Goal: Communication & Community: Participate in discussion

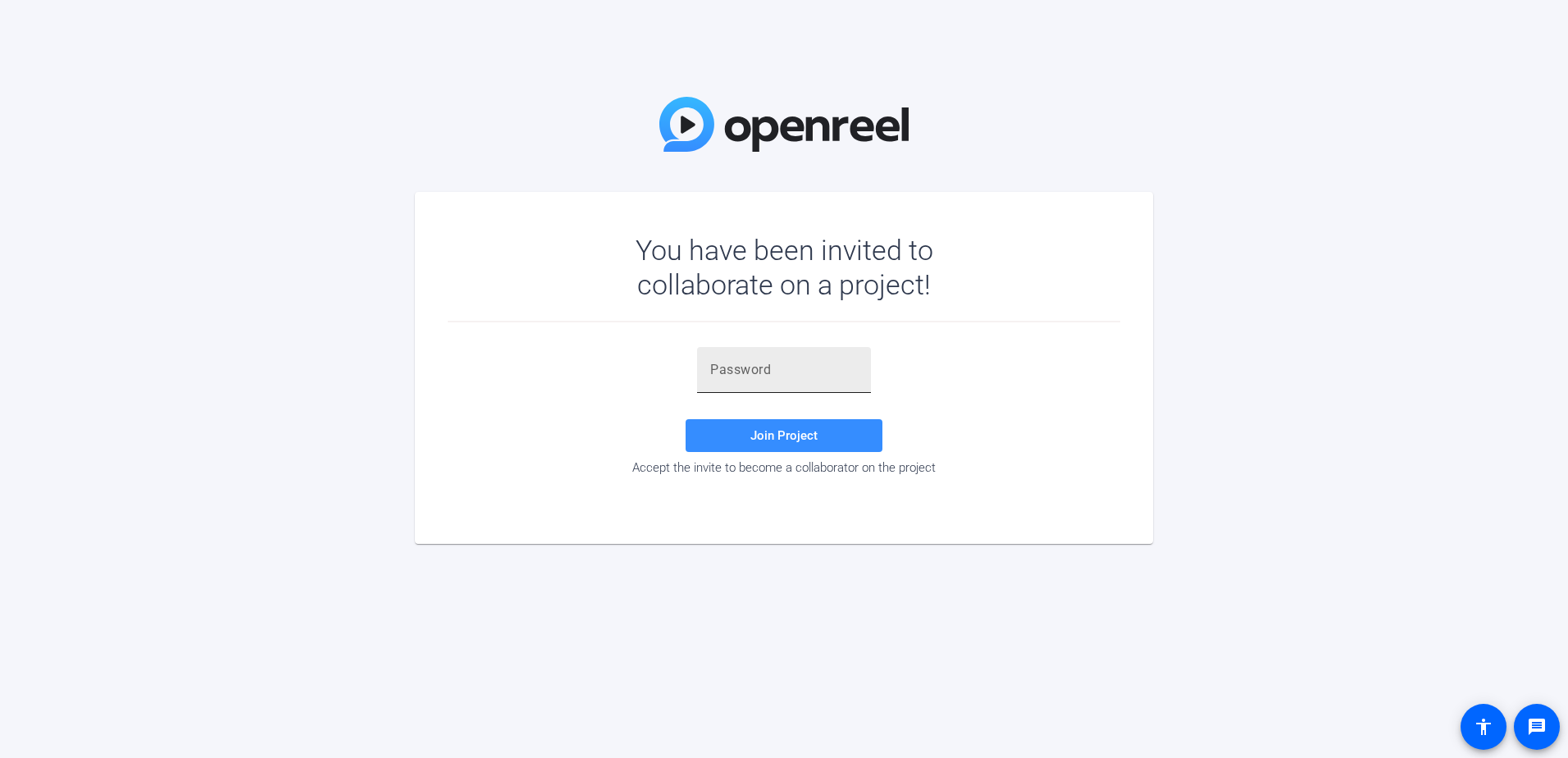
click at [752, 372] on input "text" at bounding box center [784, 370] width 148 height 19
type input "4h),j8"
click at [743, 436] on span at bounding box center [784, 436] width 197 height 39
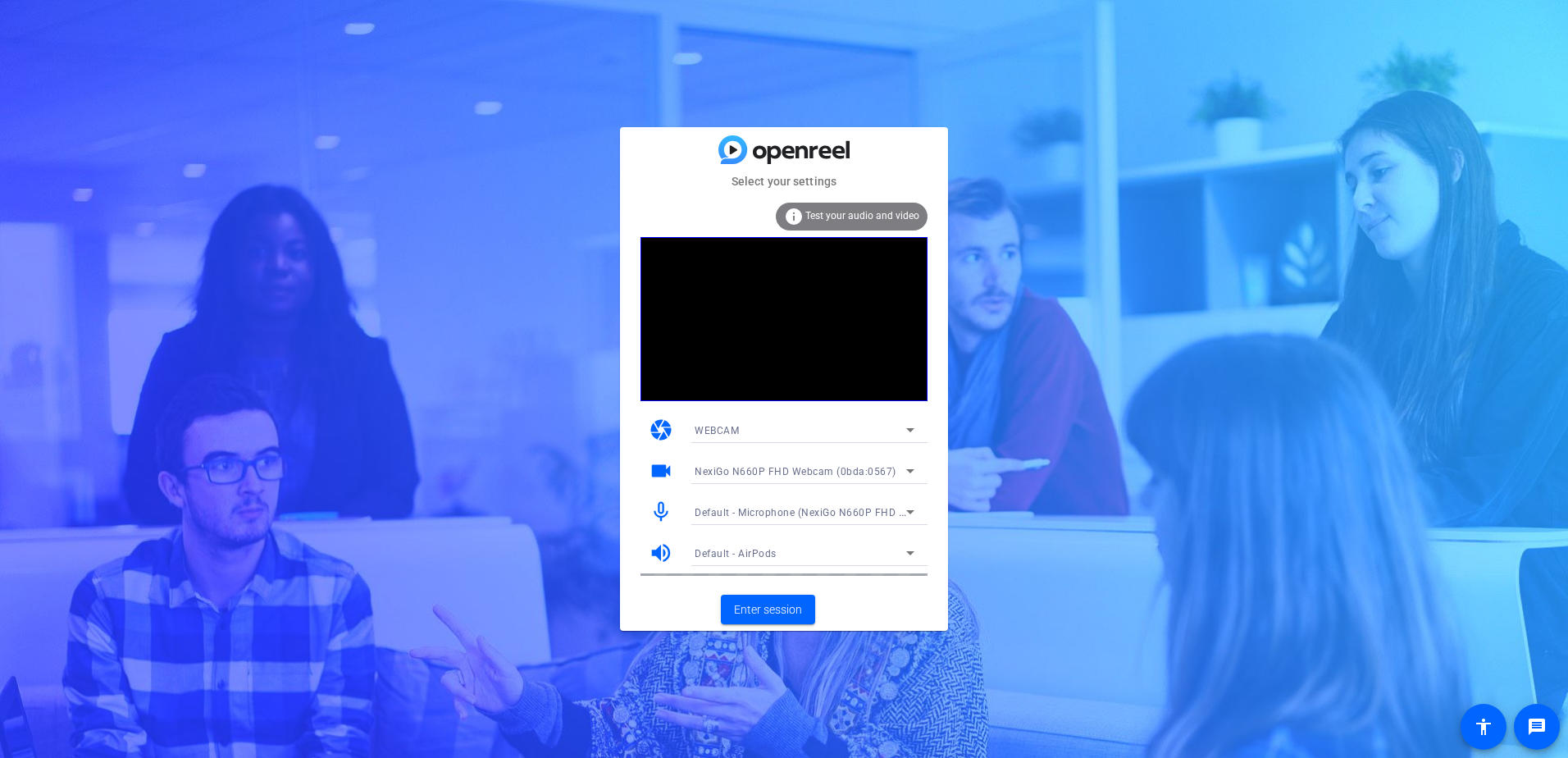
click at [880, 499] on div "info Test your audio and video camera WEBCAM videocam NexiGo N660P FHD Webcam (…" at bounding box center [784, 389] width 287 height 373
drag, startPoint x: 880, startPoint y: 499, endPoint x: 829, endPoint y: 521, distance: 55.5
click at [829, 521] on div "Default - Microphone (NexiGo N660P FHD Webcam Audio) (0bda:0567)" at bounding box center [801, 512] width 212 height 20
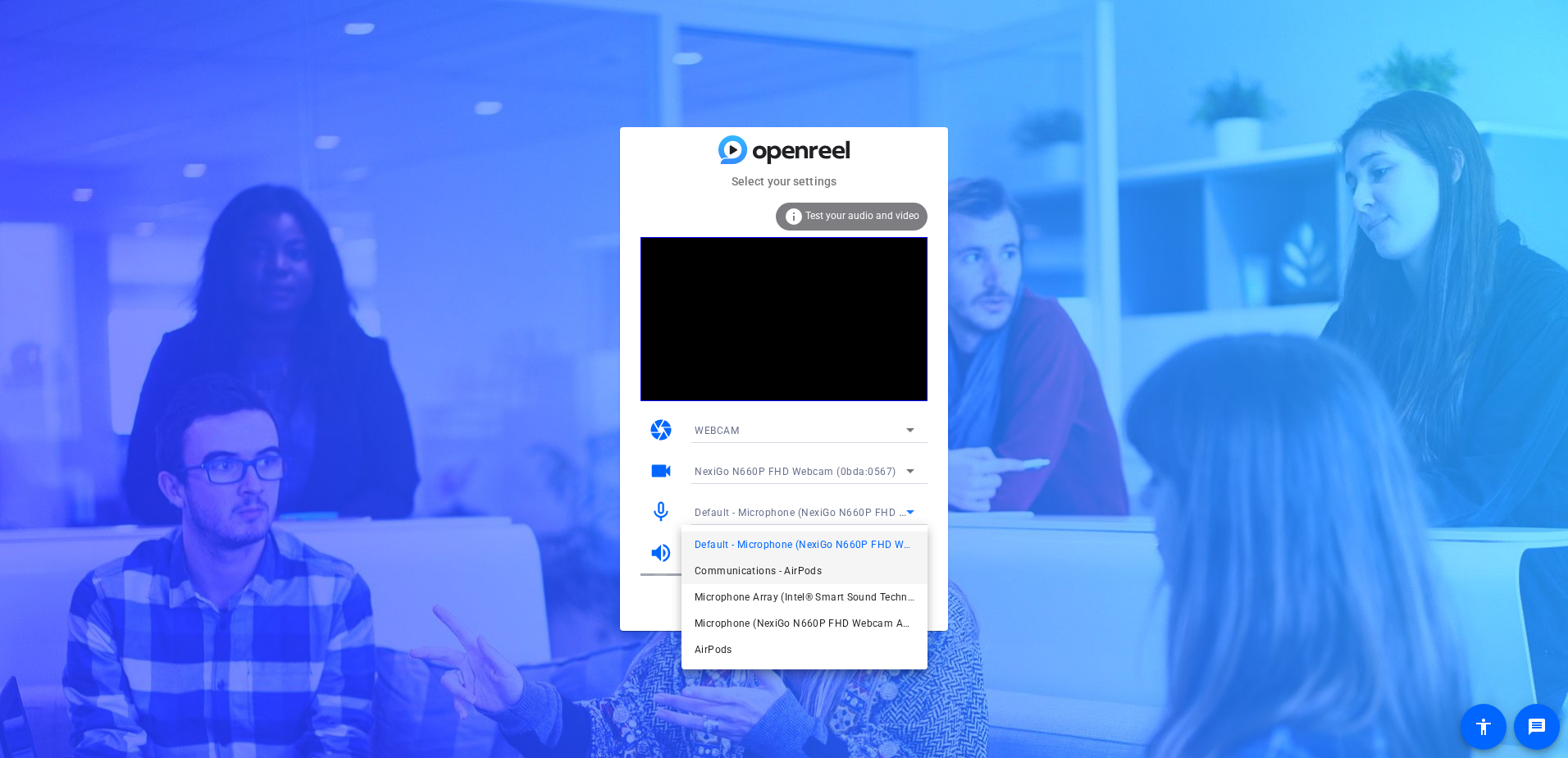
click at [785, 573] on span "Communications - AirPods" at bounding box center [758, 570] width 127 height 19
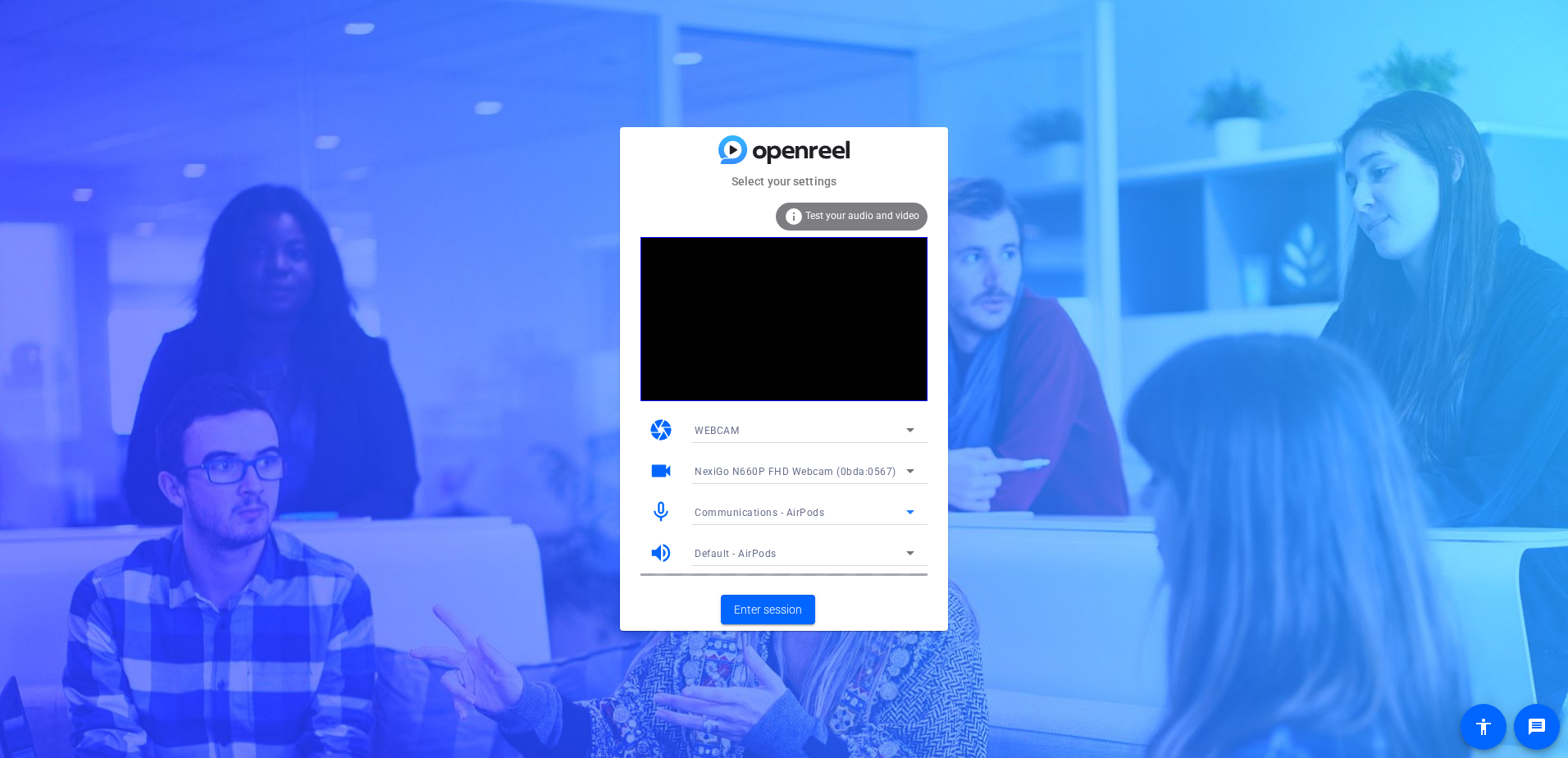
click at [820, 218] on span "Test your audio and video" at bounding box center [862, 216] width 114 height 11
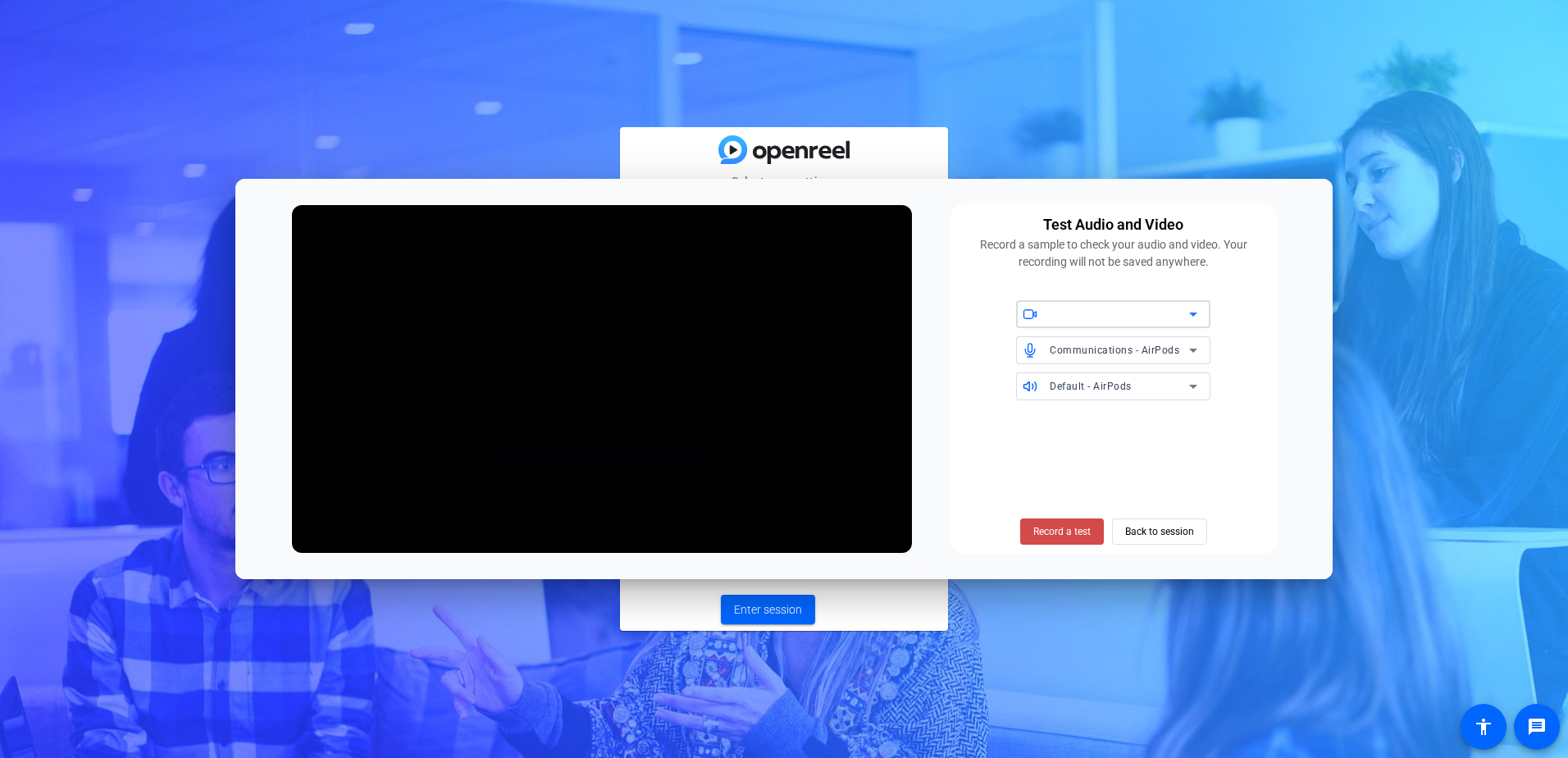
click at [1064, 535] on span "Record a test" at bounding box center [1063, 531] width 58 height 15
click at [1068, 535] on span "Stop Testing (6s)" at bounding box center [1061, 531] width 74 height 15
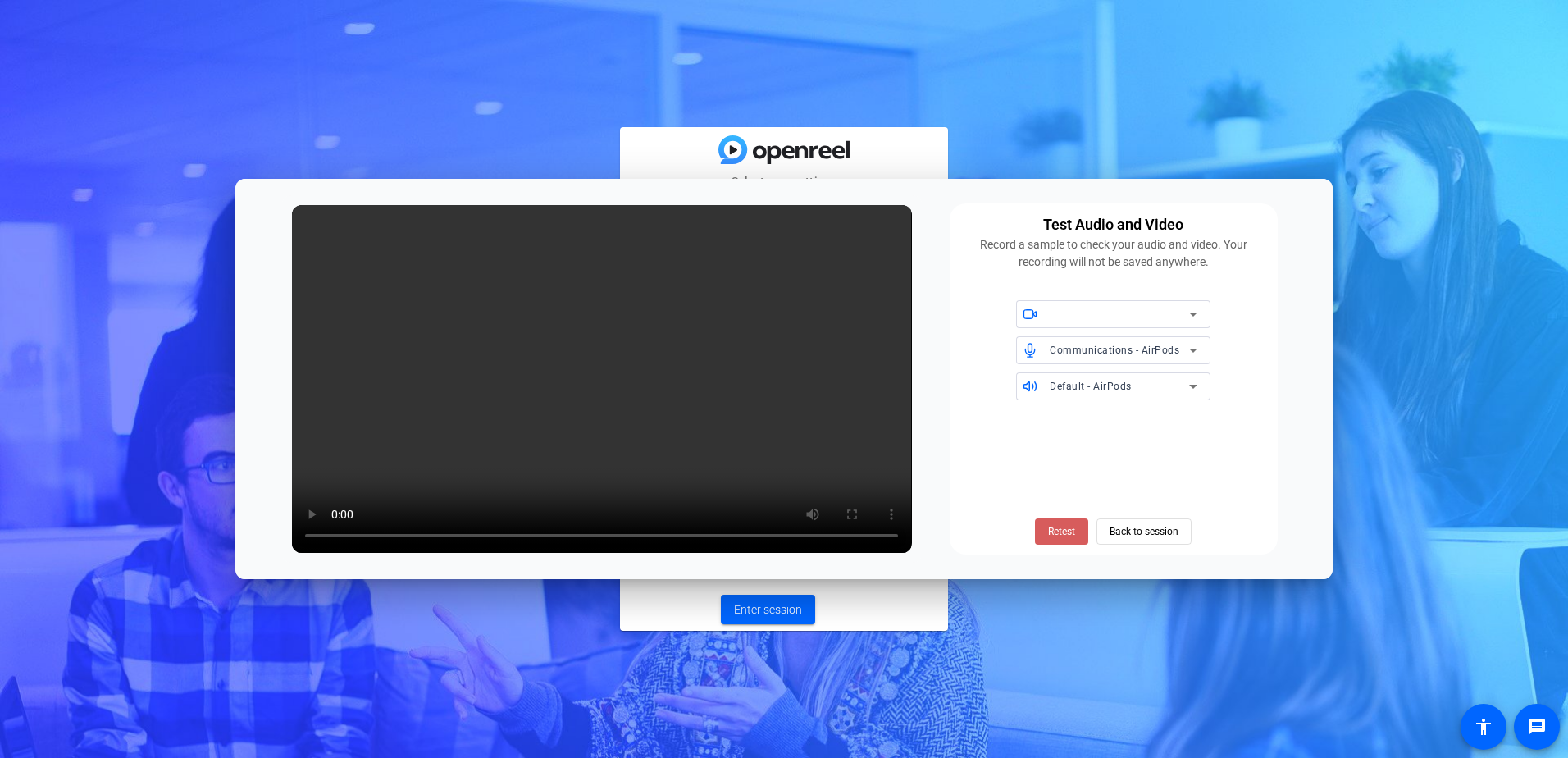
click at [1055, 524] on span "Retest" at bounding box center [1061, 531] width 27 height 15
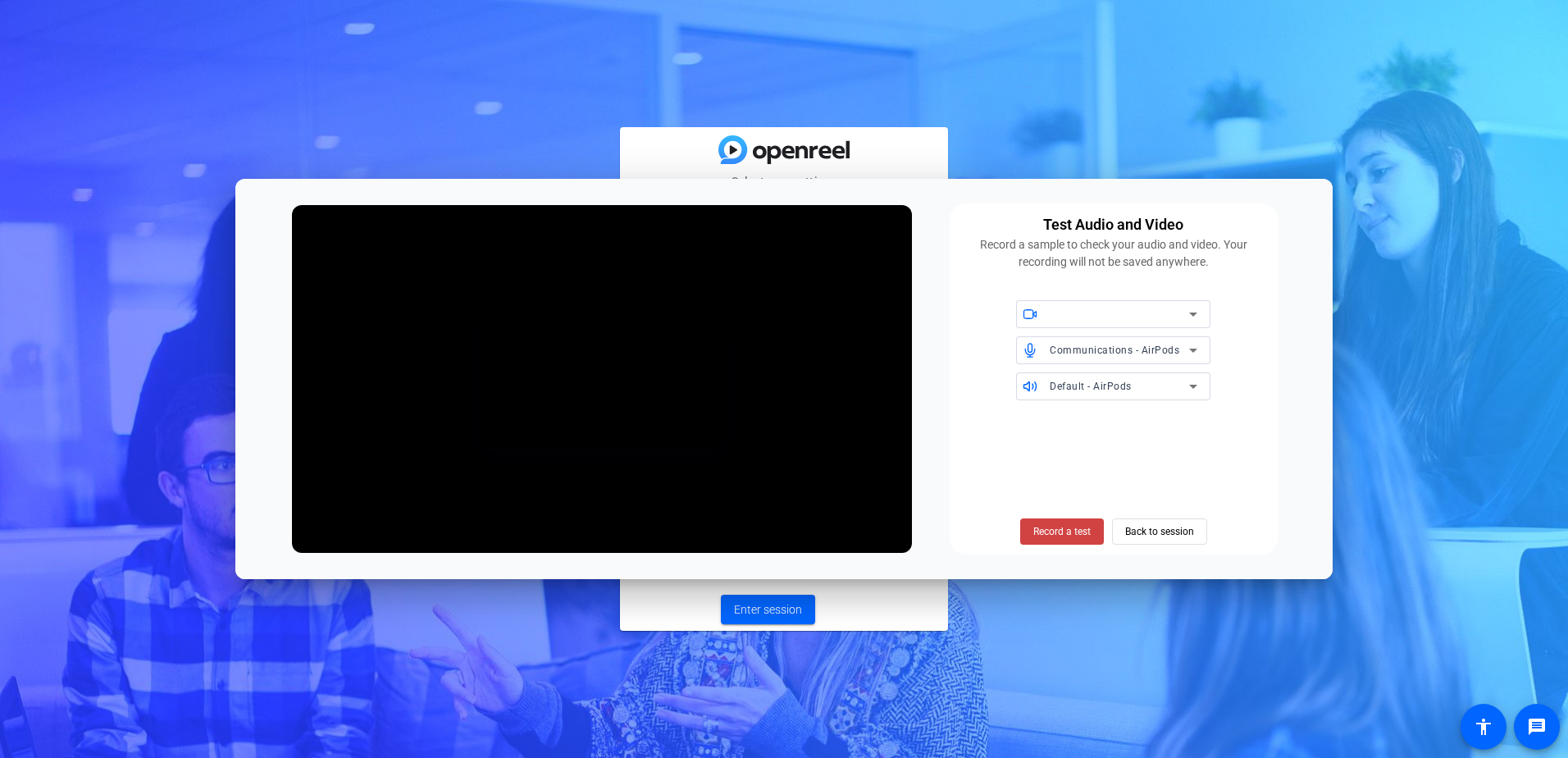
click at [1136, 314] on div at bounding box center [1119, 314] width 139 height 19
click at [1186, 315] on icon at bounding box center [1193, 314] width 19 height 19
click at [1183, 315] on icon at bounding box center [1193, 314] width 19 height 19
click at [1072, 534] on span "Record a test" at bounding box center [1063, 531] width 58 height 15
click at [1072, 534] on span "Stop Testing (6s)" at bounding box center [1061, 531] width 74 height 15
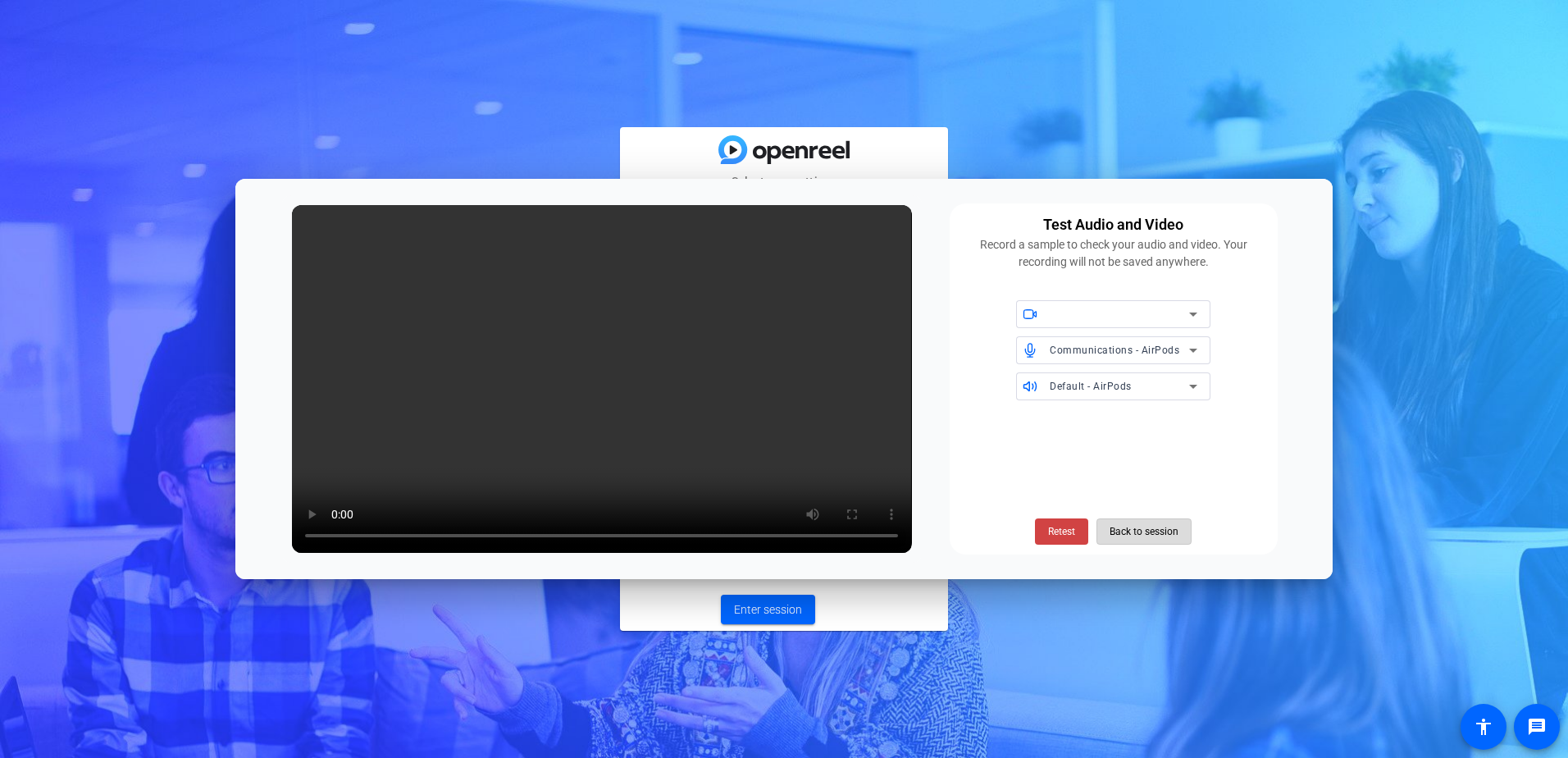
click at [1160, 528] on span "Back to session" at bounding box center [1144, 532] width 69 height 32
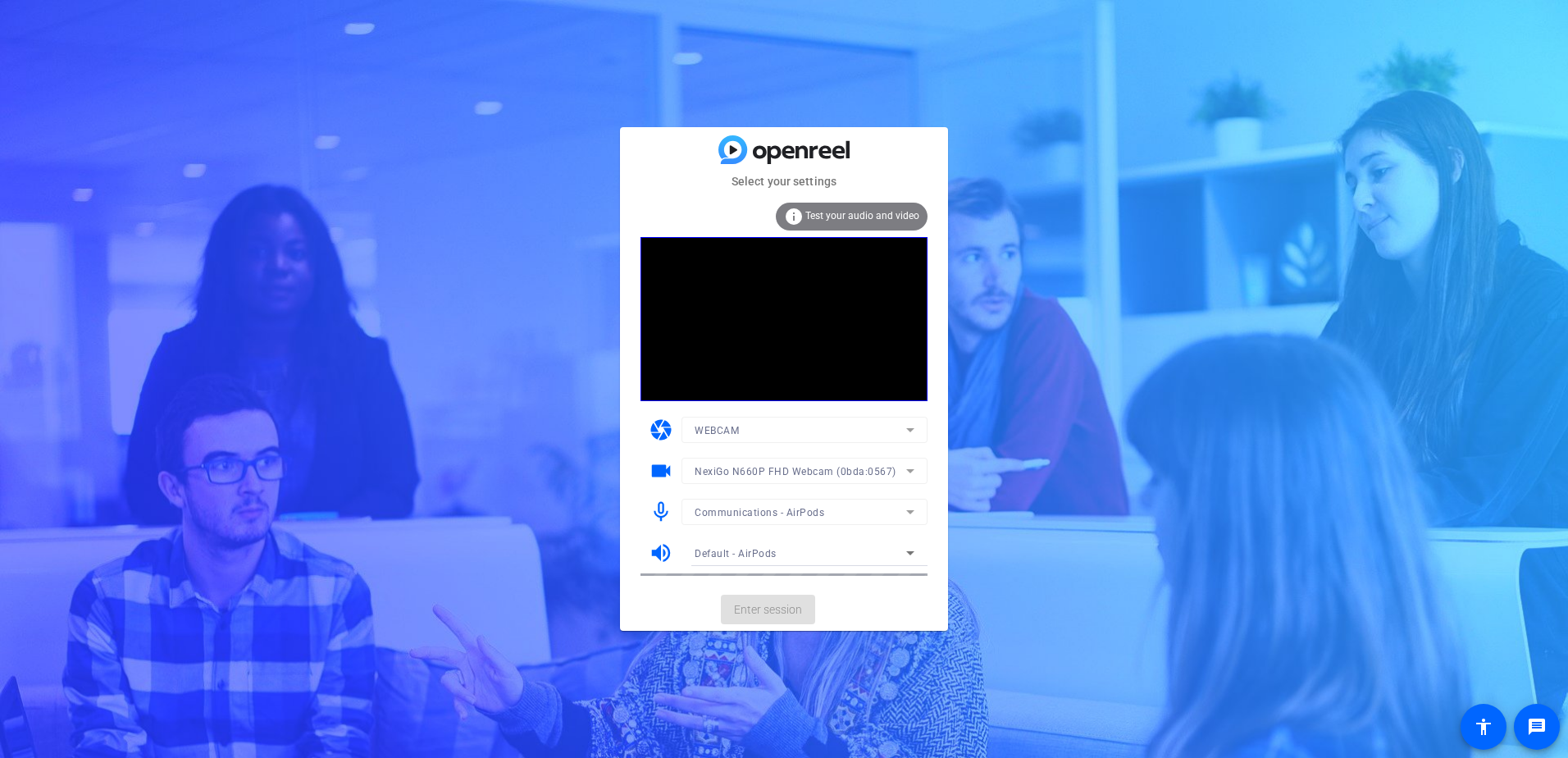
click at [869, 473] on mat-form-field "NexiGo N660P FHD Webcam (0bda:0567)" at bounding box center [804, 471] width 246 height 26
click at [786, 559] on div "Default - AirPods" at bounding box center [801, 553] width 212 height 20
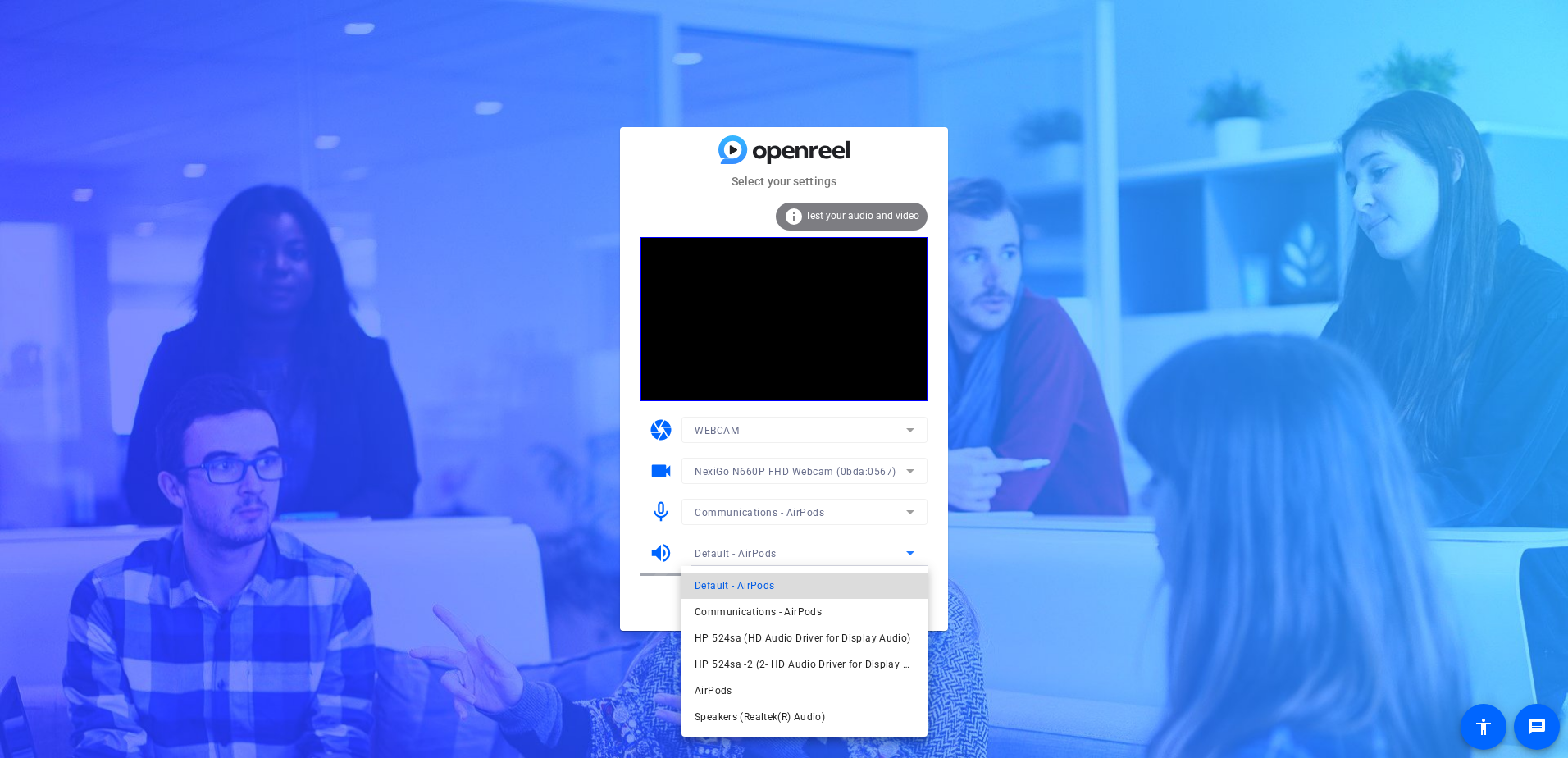
click at [757, 582] on span "Default - AirPods" at bounding box center [734, 585] width 80 height 19
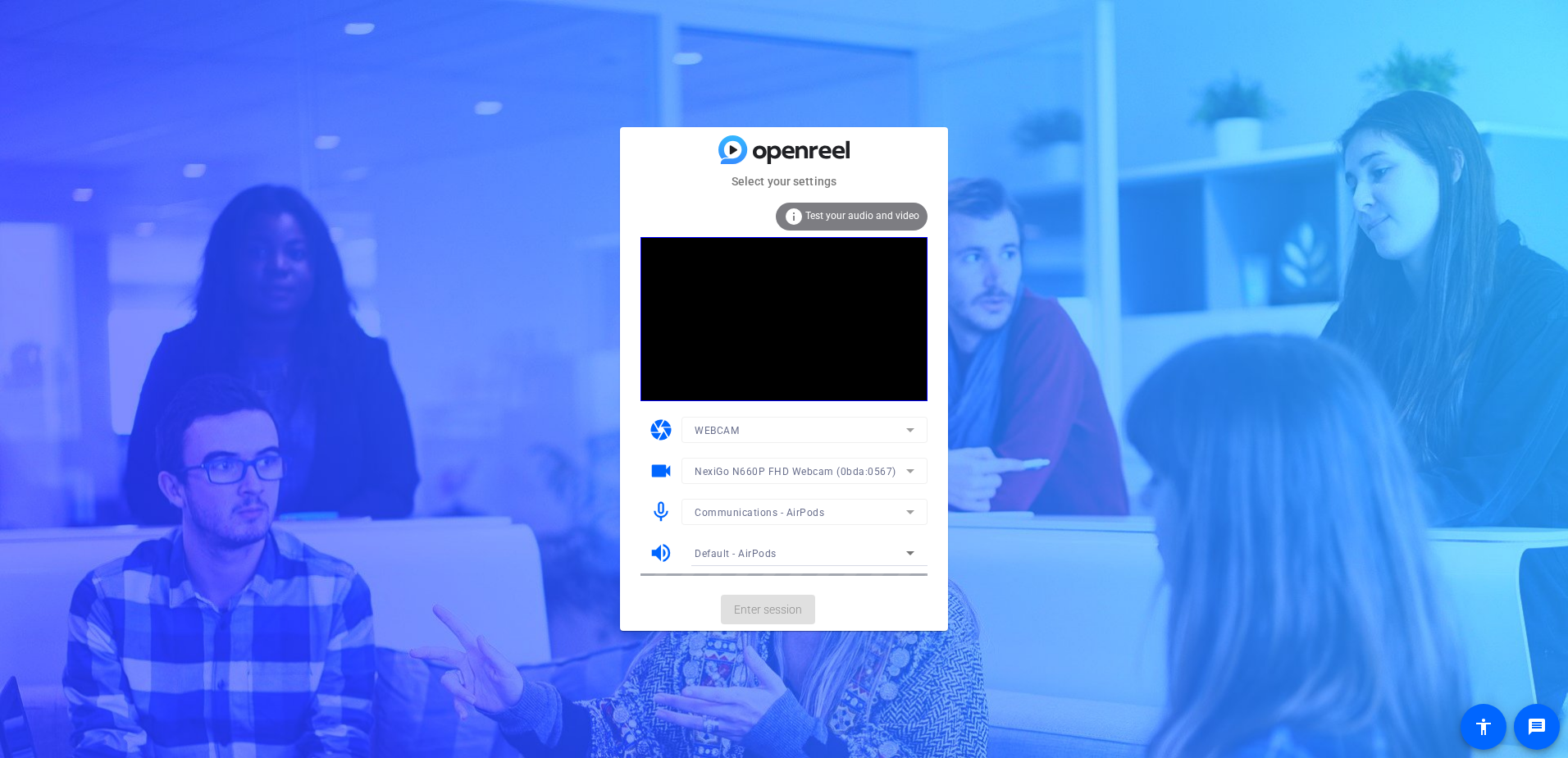
click at [792, 479] on mat-form-field "NexiGo N660P FHD Webcam (0bda:0567)" at bounding box center [804, 471] width 246 height 26
click at [902, 475] on mat-form-field "NexiGo N660P FHD Webcam (0bda:0567)" at bounding box center [804, 471] width 246 height 26
click at [804, 474] on div at bounding box center [801, 471] width 212 height 19
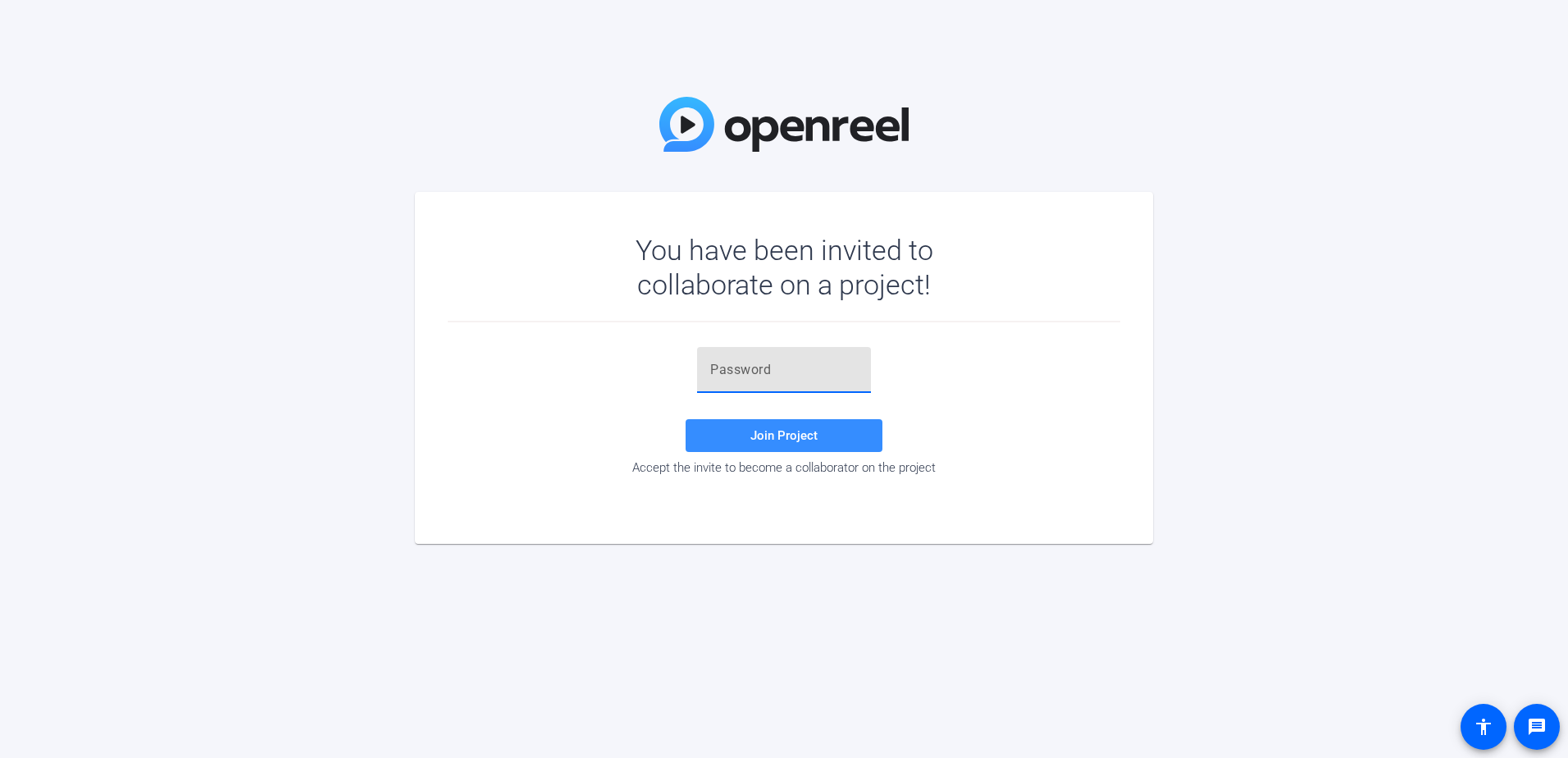
click at [733, 366] on input "text" at bounding box center [784, 370] width 148 height 19
type input "4h),j8"
click at [837, 447] on span at bounding box center [784, 436] width 197 height 39
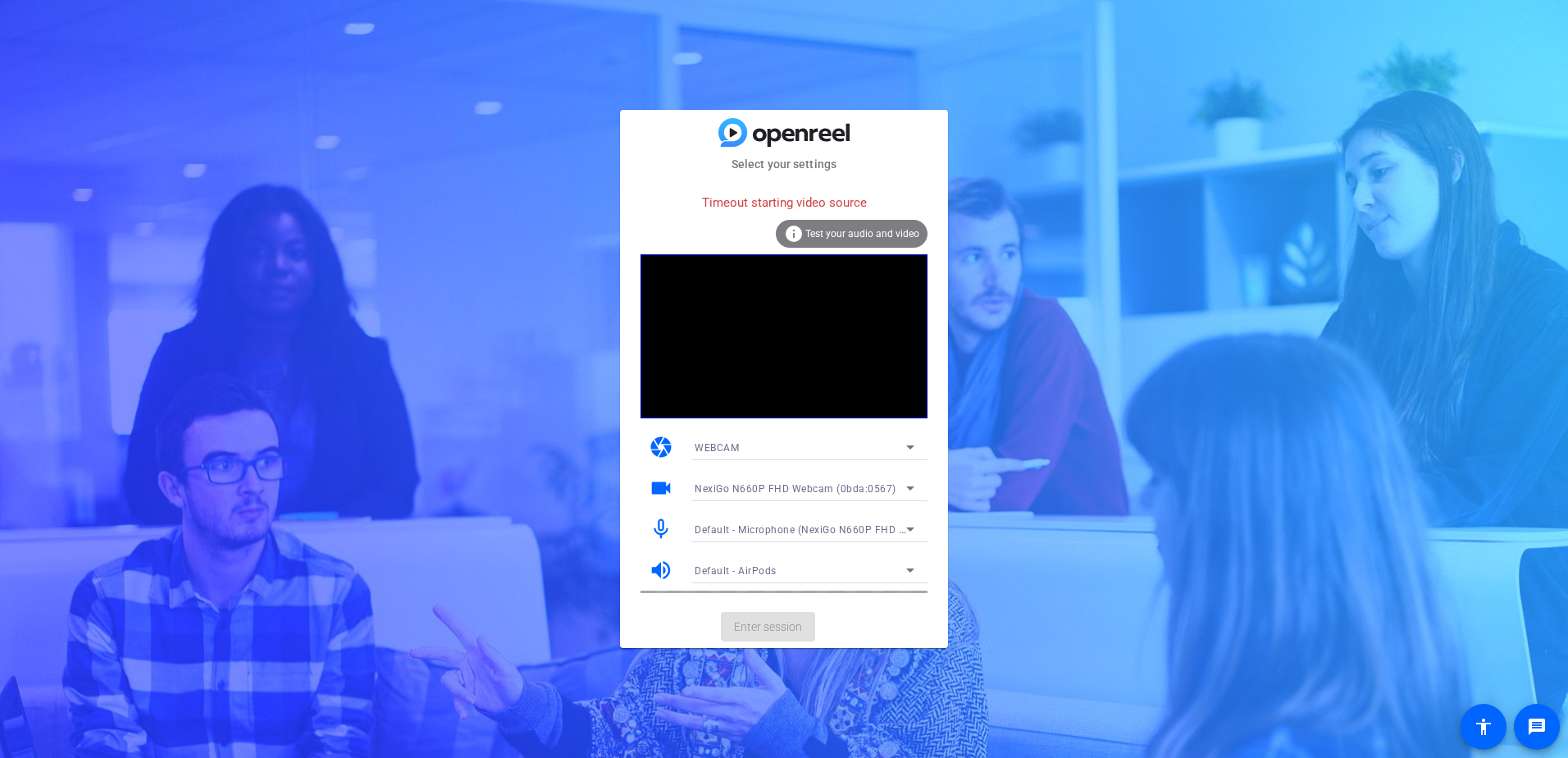
click at [851, 485] on span "NexiGo N660P FHD Webcam (0bda:0567)" at bounding box center [795, 488] width 201 height 11
click at [928, 503] on div at bounding box center [784, 379] width 1568 height 758
click at [882, 528] on span "Default - Microphone (NexiGo N660P FHD Webcam Audio) (0bda:0567)" at bounding box center [865, 528] width 343 height 13
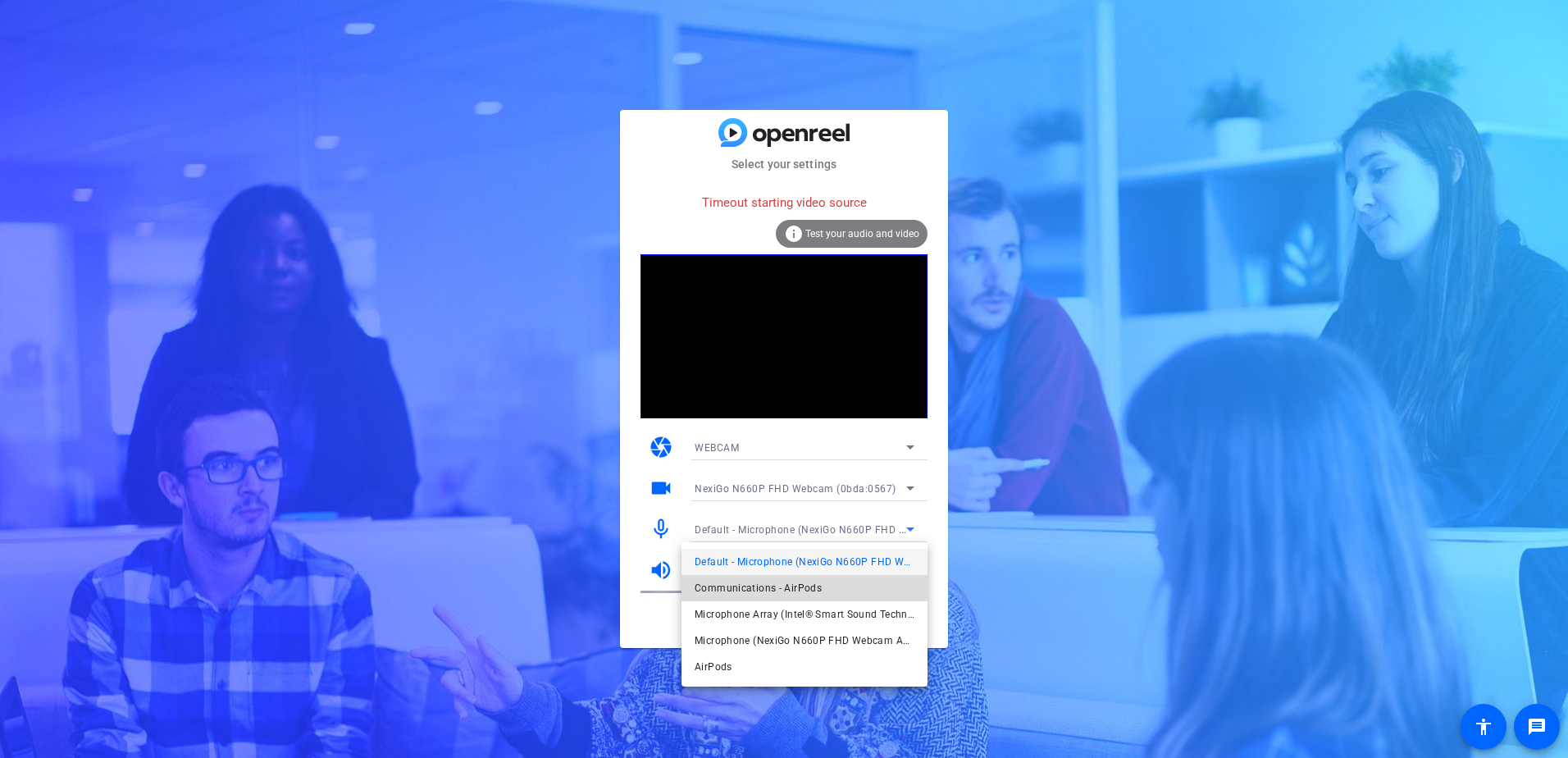
click at [769, 589] on span "Communications - AirPods" at bounding box center [758, 588] width 127 height 19
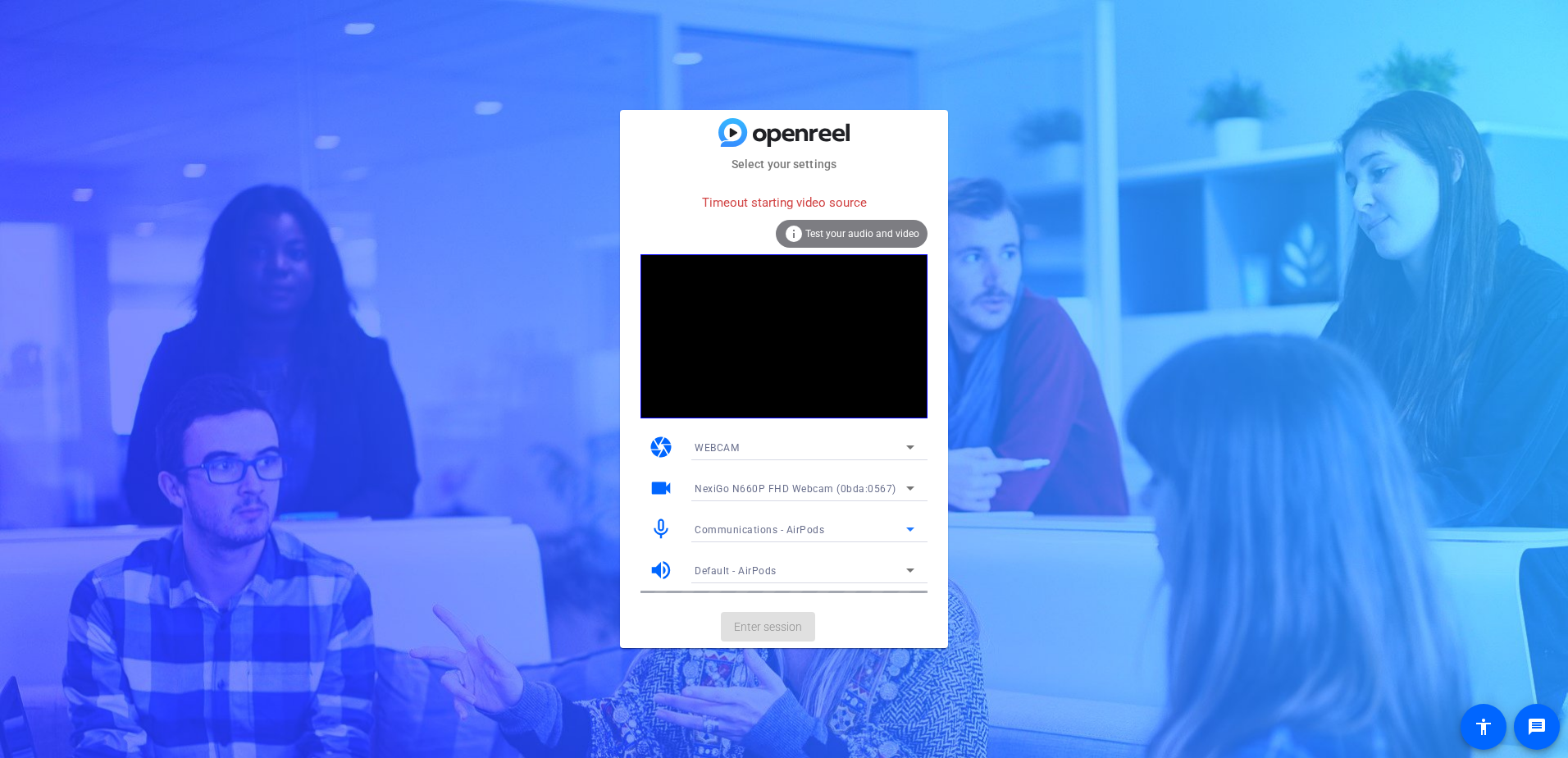
click at [837, 529] on div "Communications - AirPods" at bounding box center [801, 529] width 212 height 20
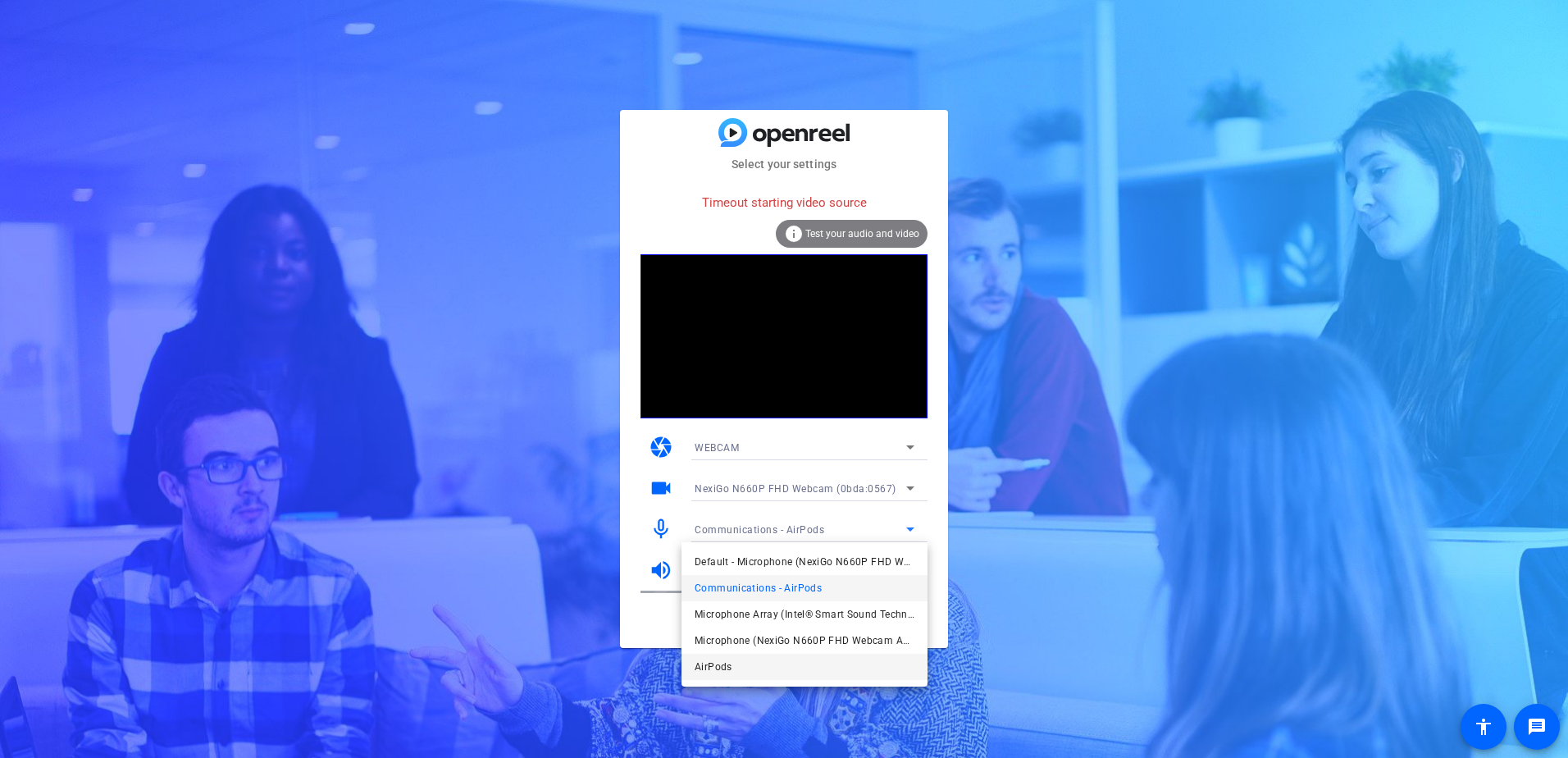
click at [714, 670] on span "AirPods" at bounding box center [713, 667] width 38 height 19
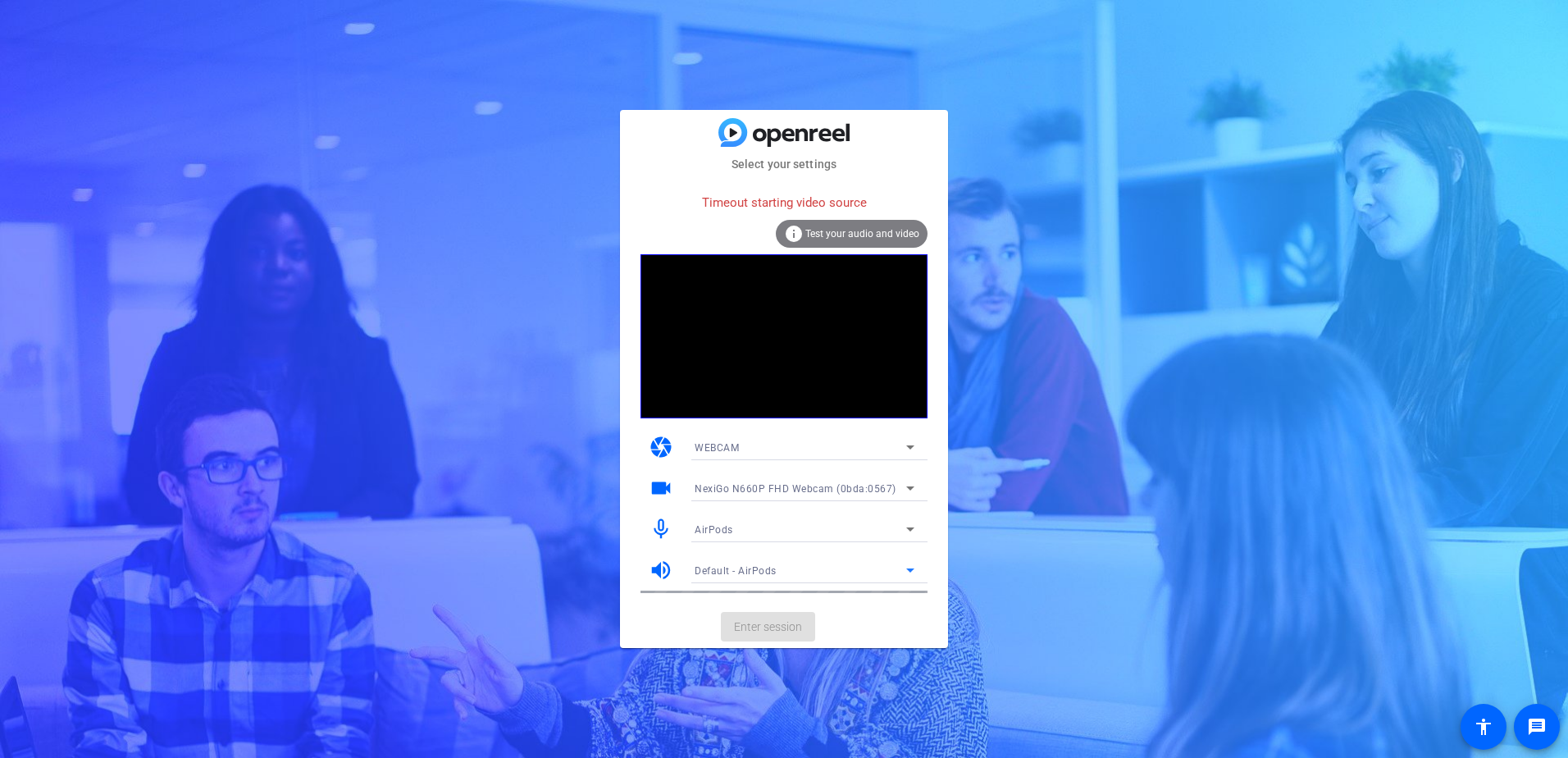
click at [793, 571] on div "Default - AirPods" at bounding box center [801, 570] width 212 height 20
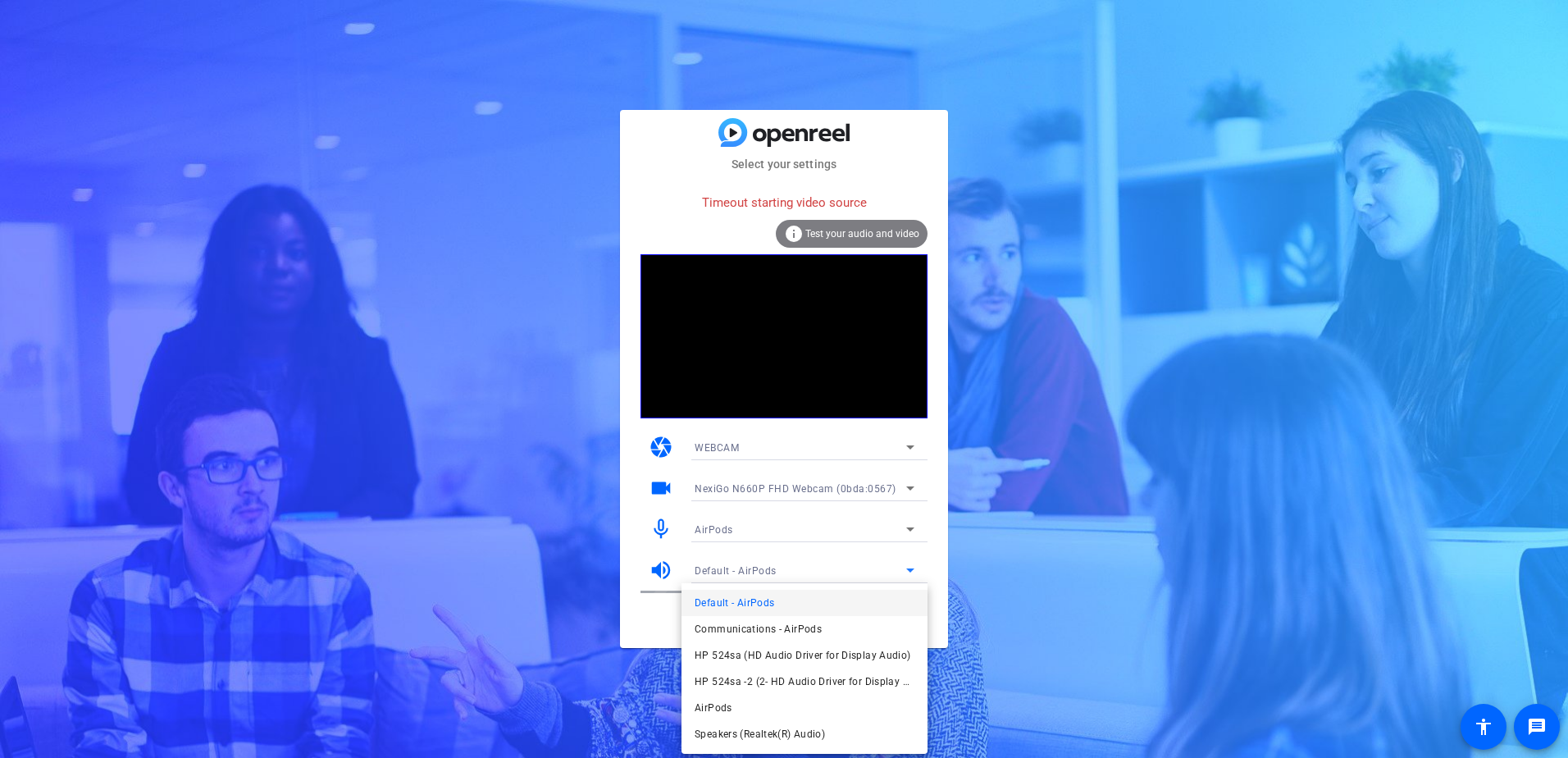
click at [737, 602] on span "Default - AirPods" at bounding box center [734, 603] width 80 height 19
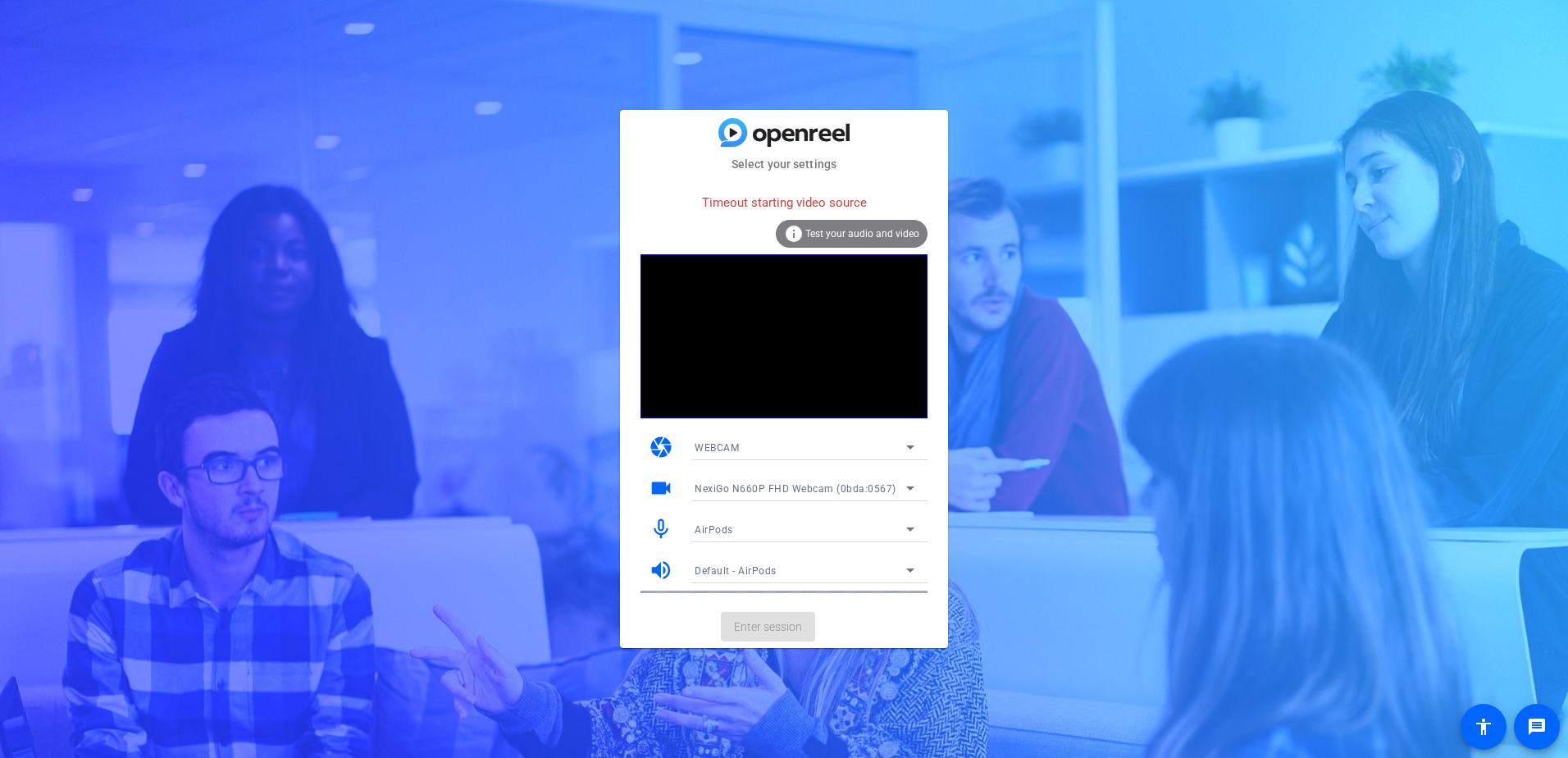
click at [772, 476] on div "NexiGo N660P FHD Webcam (0bda:0567)" at bounding box center [804, 488] width 220 height 26
click at [786, 461] on div at bounding box center [784, 379] width 1568 height 758
click at [796, 443] on div "WEBCAM" at bounding box center [801, 447] width 212 height 20
click at [796, 443] on div at bounding box center [784, 379] width 1568 height 758
click at [823, 483] on span "NexiGo N660P FHD Webcam (0bda:0567)" at bounding box center [795, 488] width 201 height 11
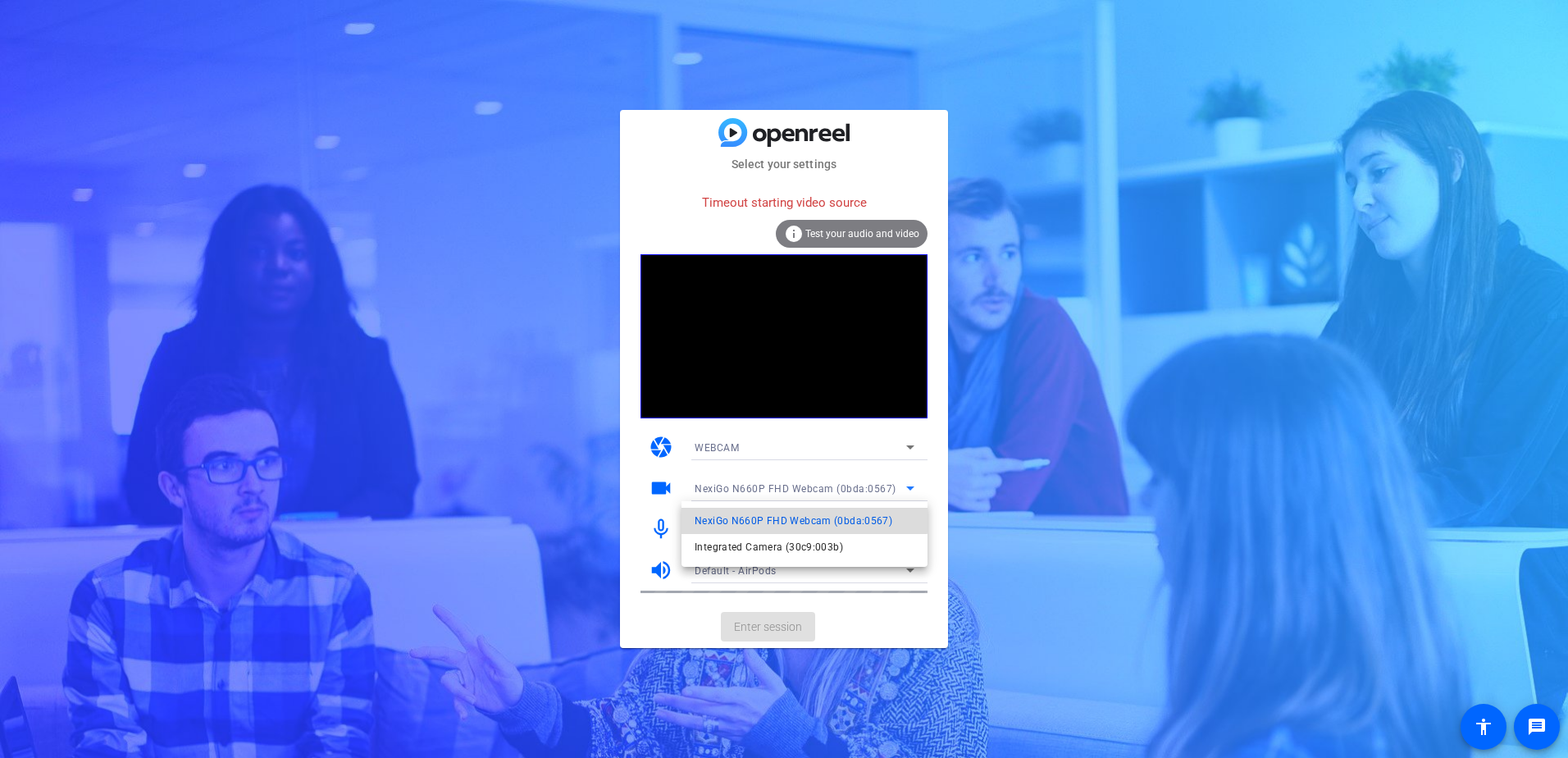
click at [802, 513] on span "NexiGo N660P FHD Webcam (0bda:0567)" at bounding box center [794, 521] width 198 height 19
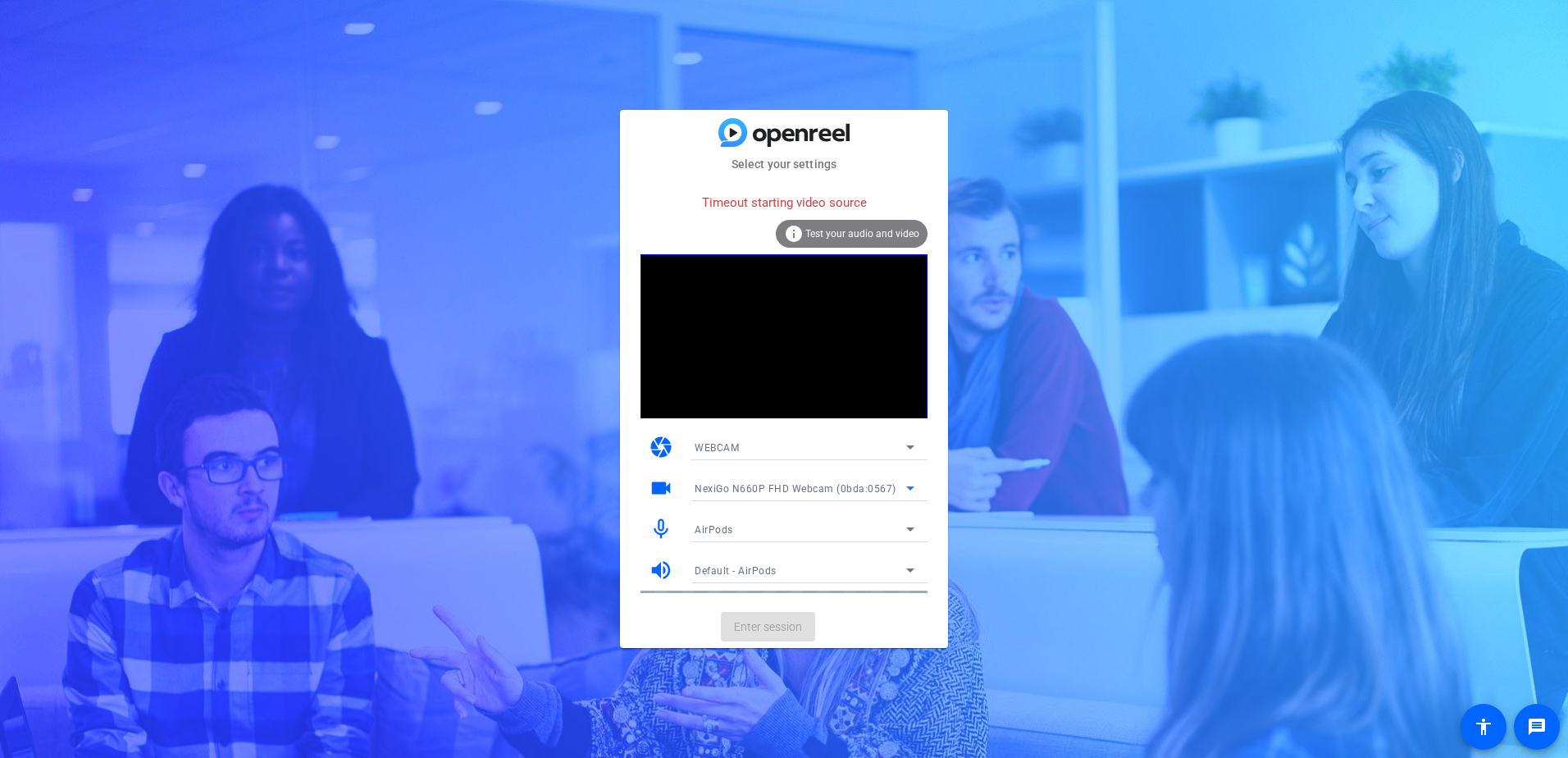
click at [813, 535] on div "AirPods" at bounding box center [801, 529] width 212 height 20
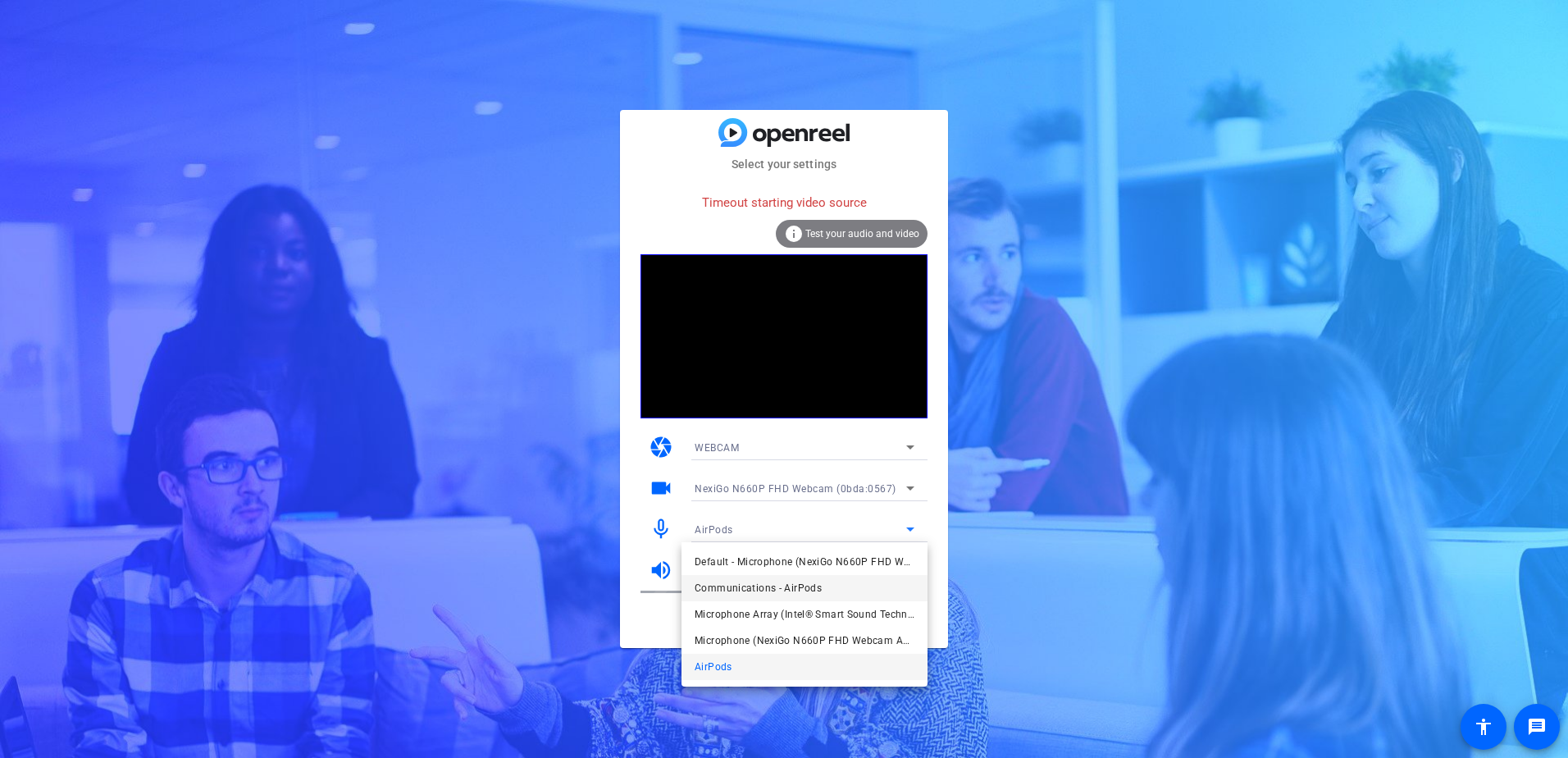
click at [750, 584] on span "Communications - AirPods" at bounding box center [758, 588] width 127 height 19
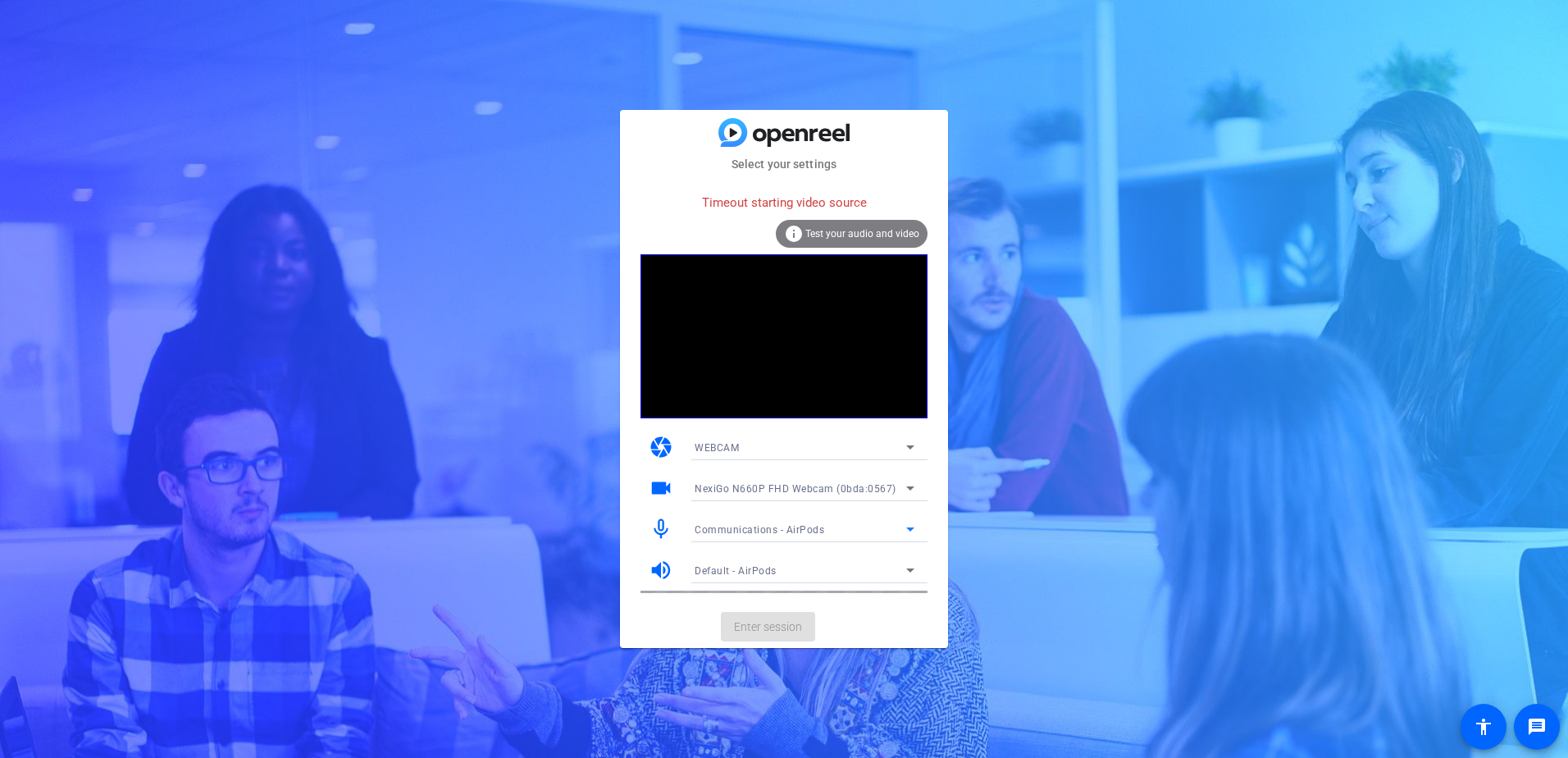
click at [782, 528] on span "Communications - AirPods" at bounding box center [759, 529] width 130 height 11
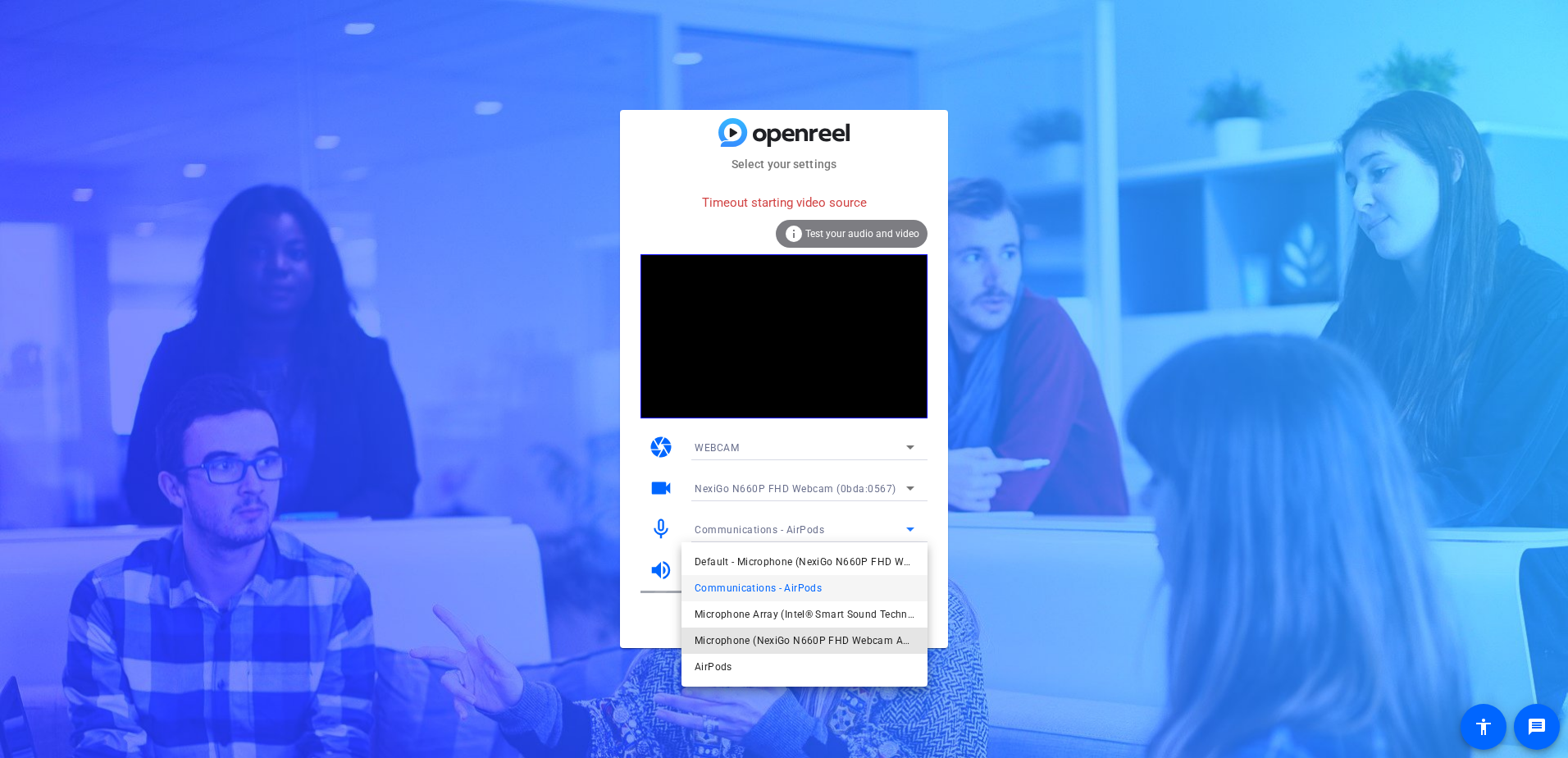
click at [771, 641] on span "Microphone (NexiGo N660P FHD Webcam Audio) (0bda:0567)" at bounding box center [804, 641] width 220 height 19
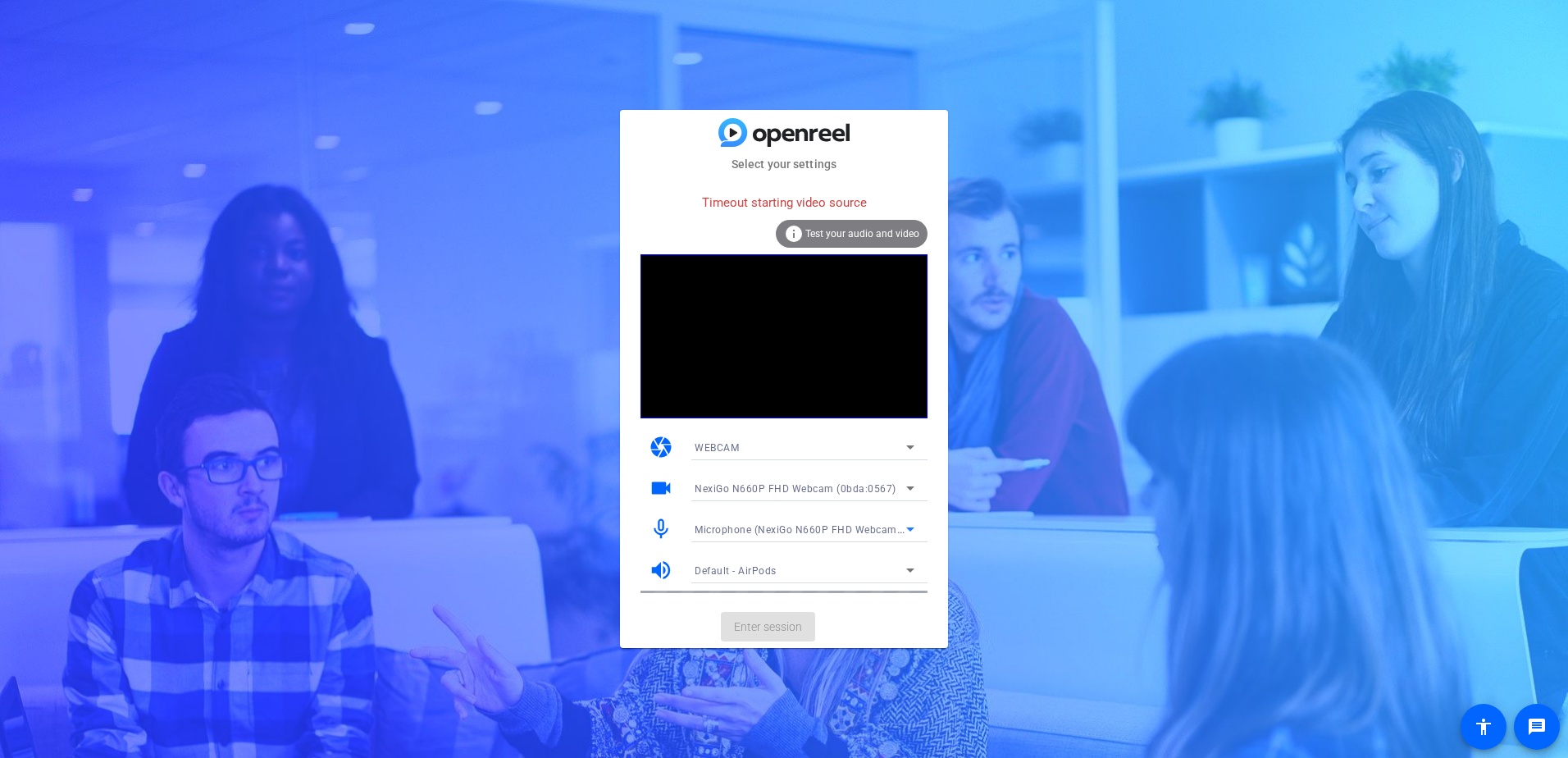
click at [774, 485] on span "NexiGo N660P FHD Webcam (0bda:0567)" at bounding box center [795, 488] width 201 height 11
click at [731, 521] on span "NexiGo N660P FHD Webcam (0bda:0567)" at bounding box center [794, 521] width 198 height 19
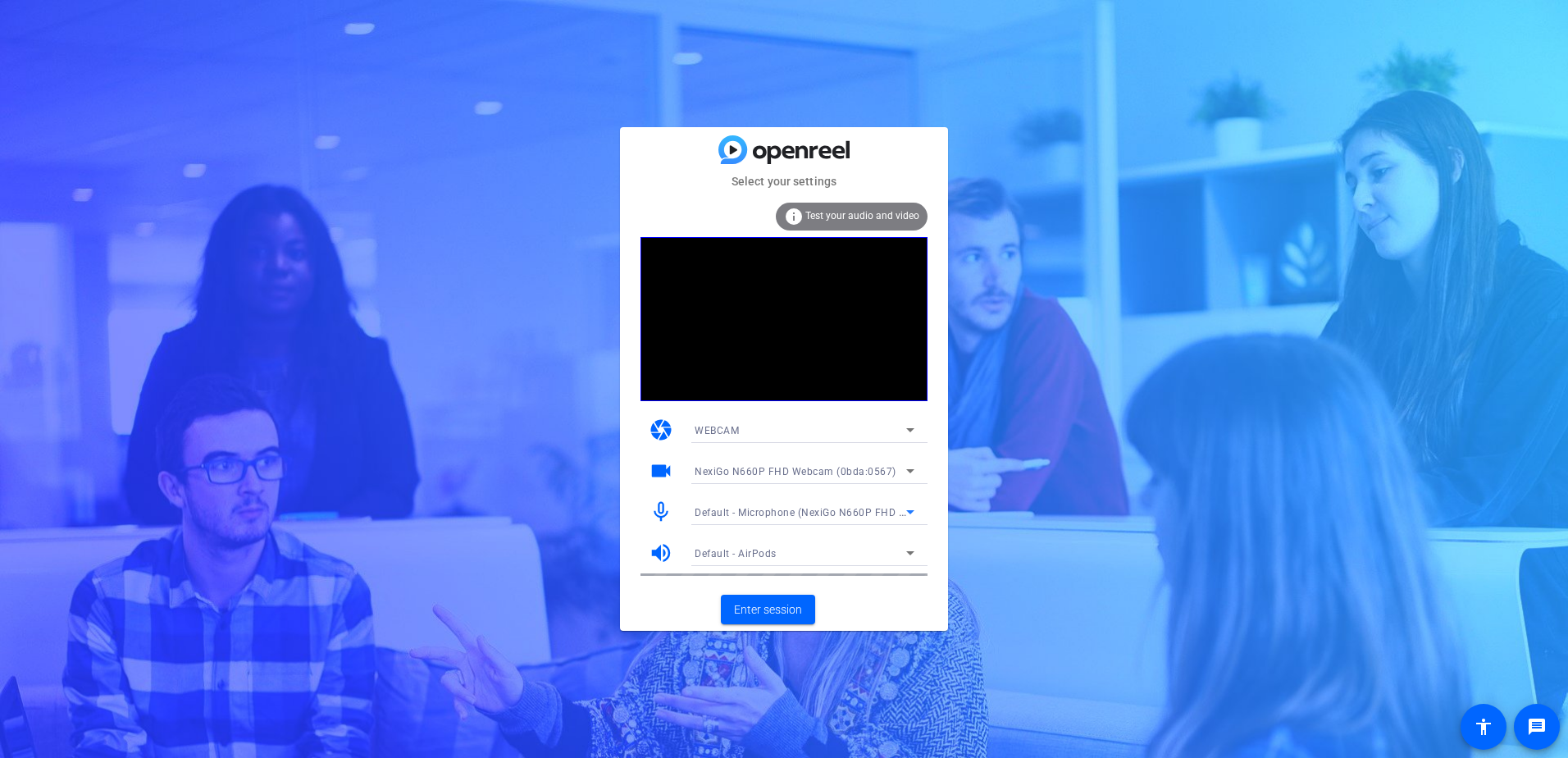
click at [853, 503] on div "Default - Microphone (NexiGo N660P FHD Webcam Audio) (0bda:0567)" at bounding box center [801, 512] width 212 height 20
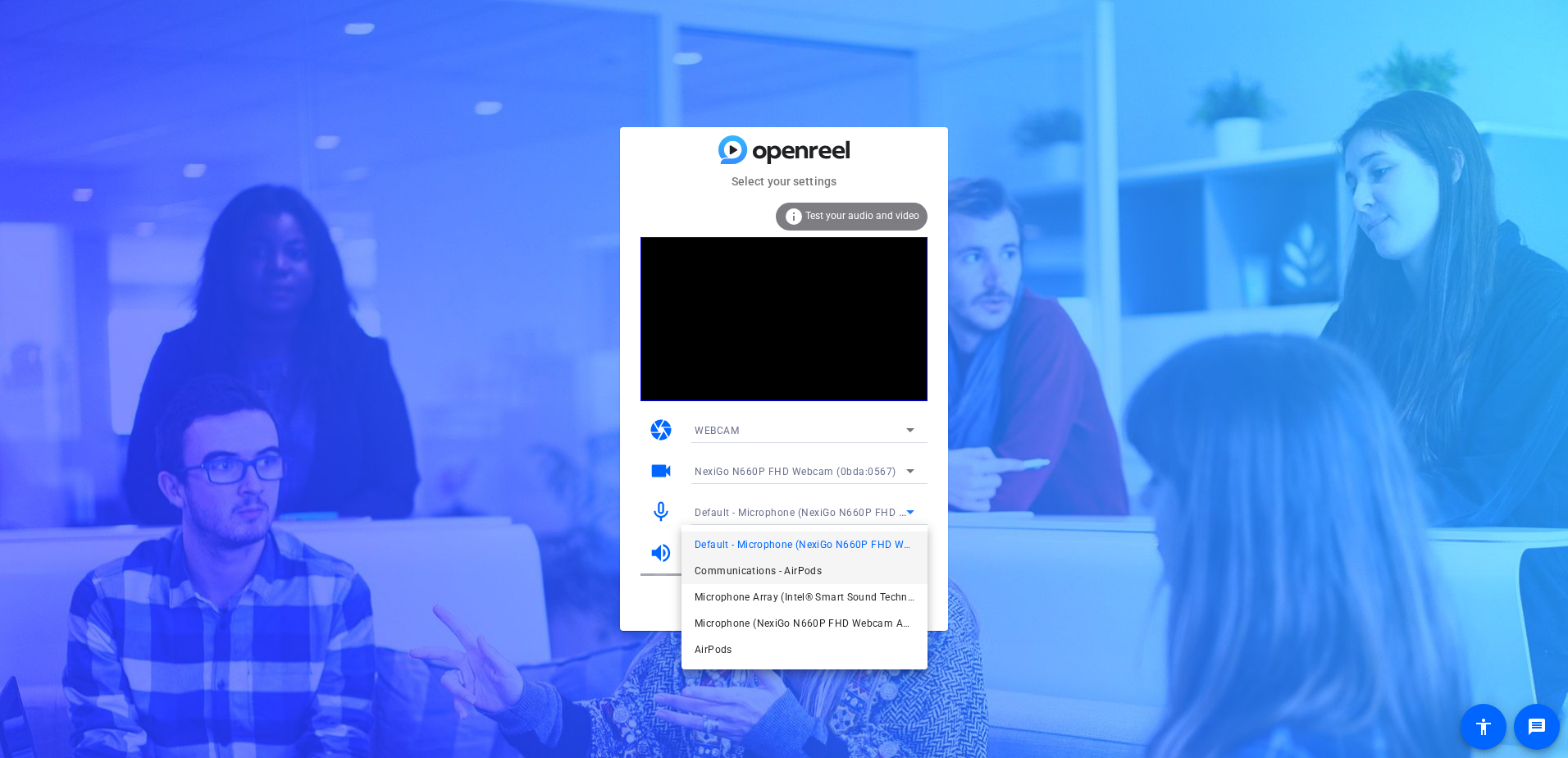
click at [748, 570] on span "Communications - AirPods" at bounding box center [758, 570] width 127 height 19
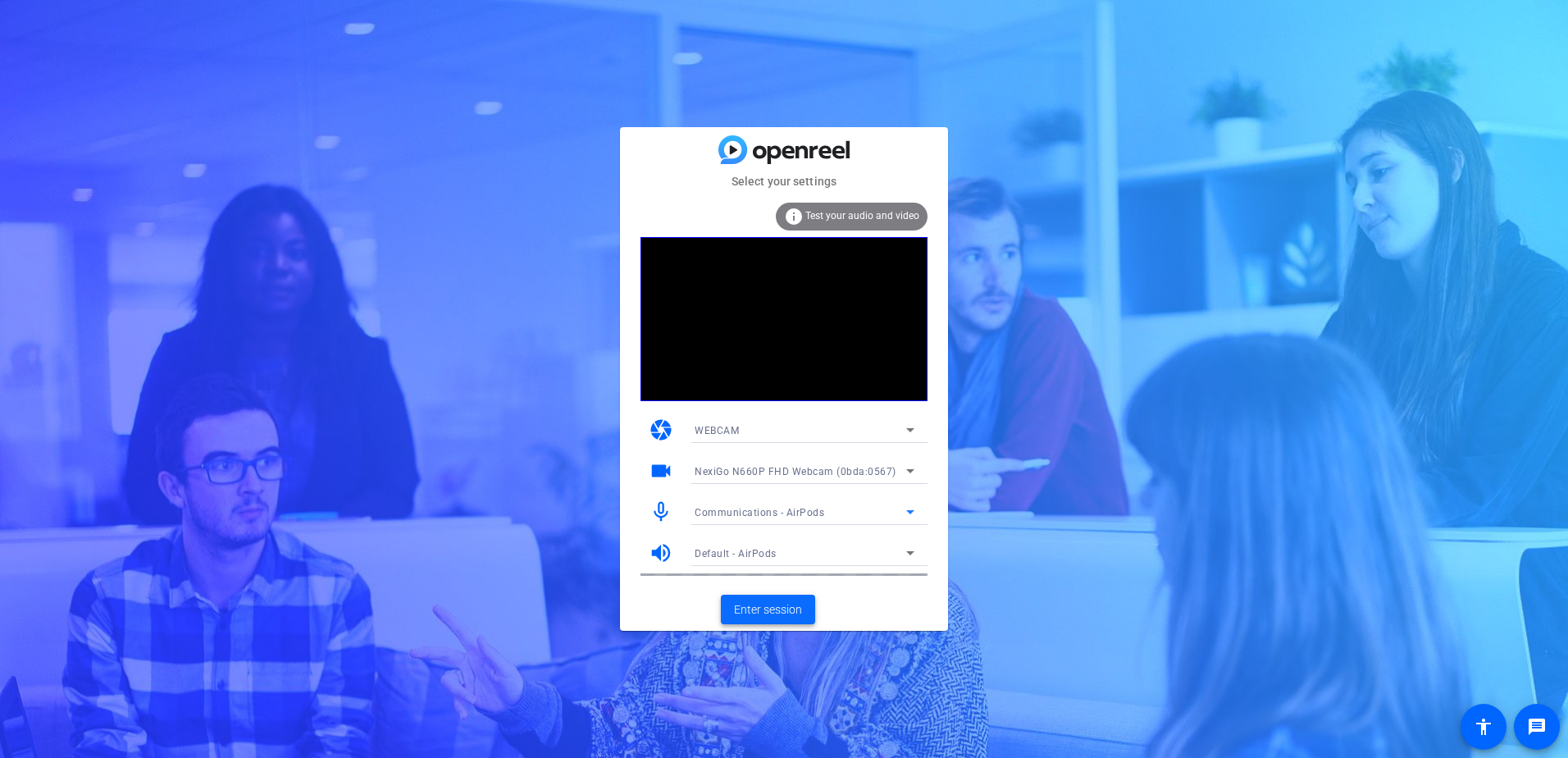
click at [766, 609] on span "Enter session" at bounding box center [768, 610] width 68 height 18
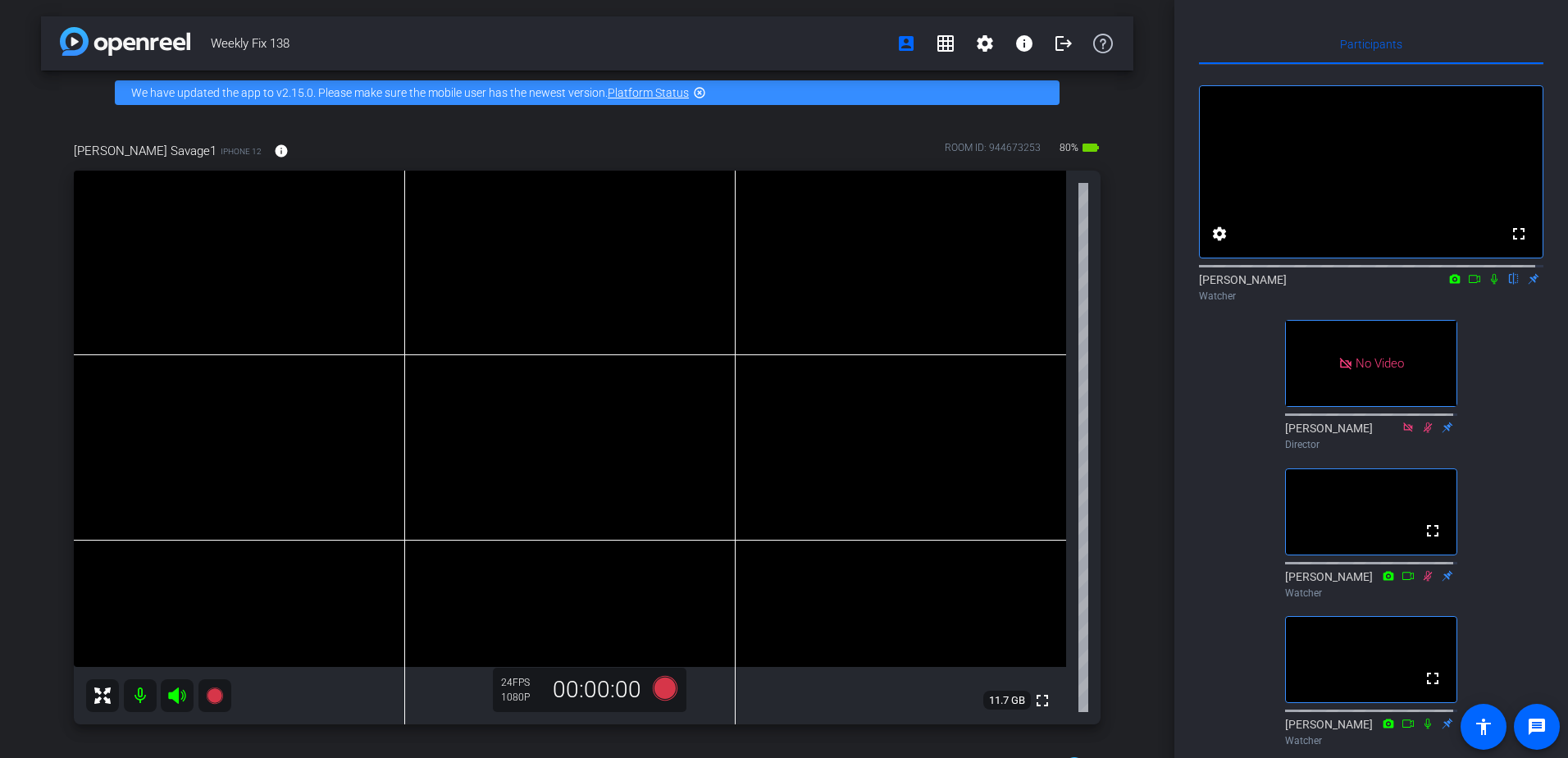
click at [1487, 285] on icon at bounding box center [1494, 279] width 13 height 11
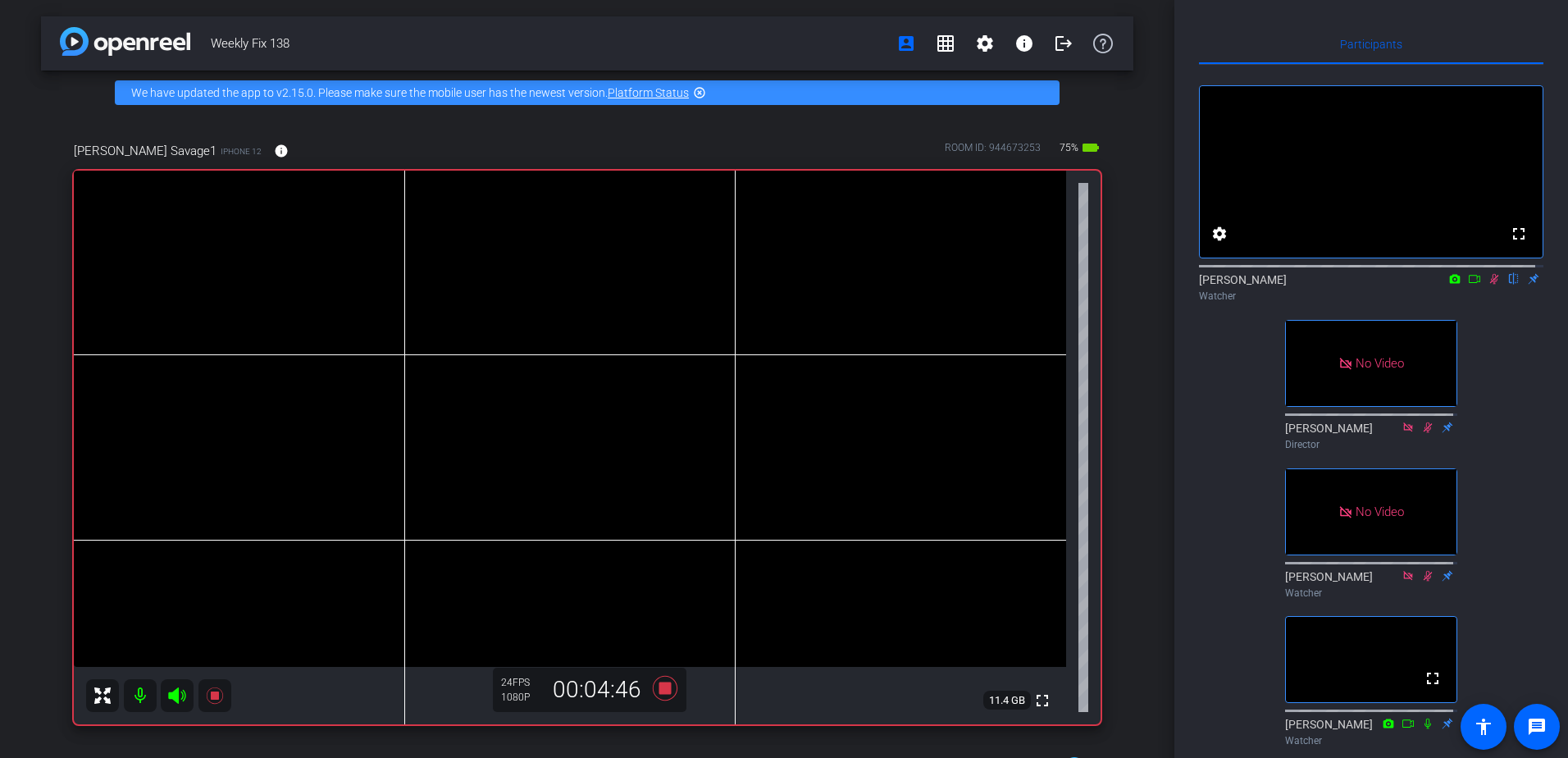
click at [1278, 15] on div "Participants fullscreen settings [PERSON_NAME] flip Watcher No Video [PERSON_NA…" at bounding box center [1371, 379] width 393 height 758
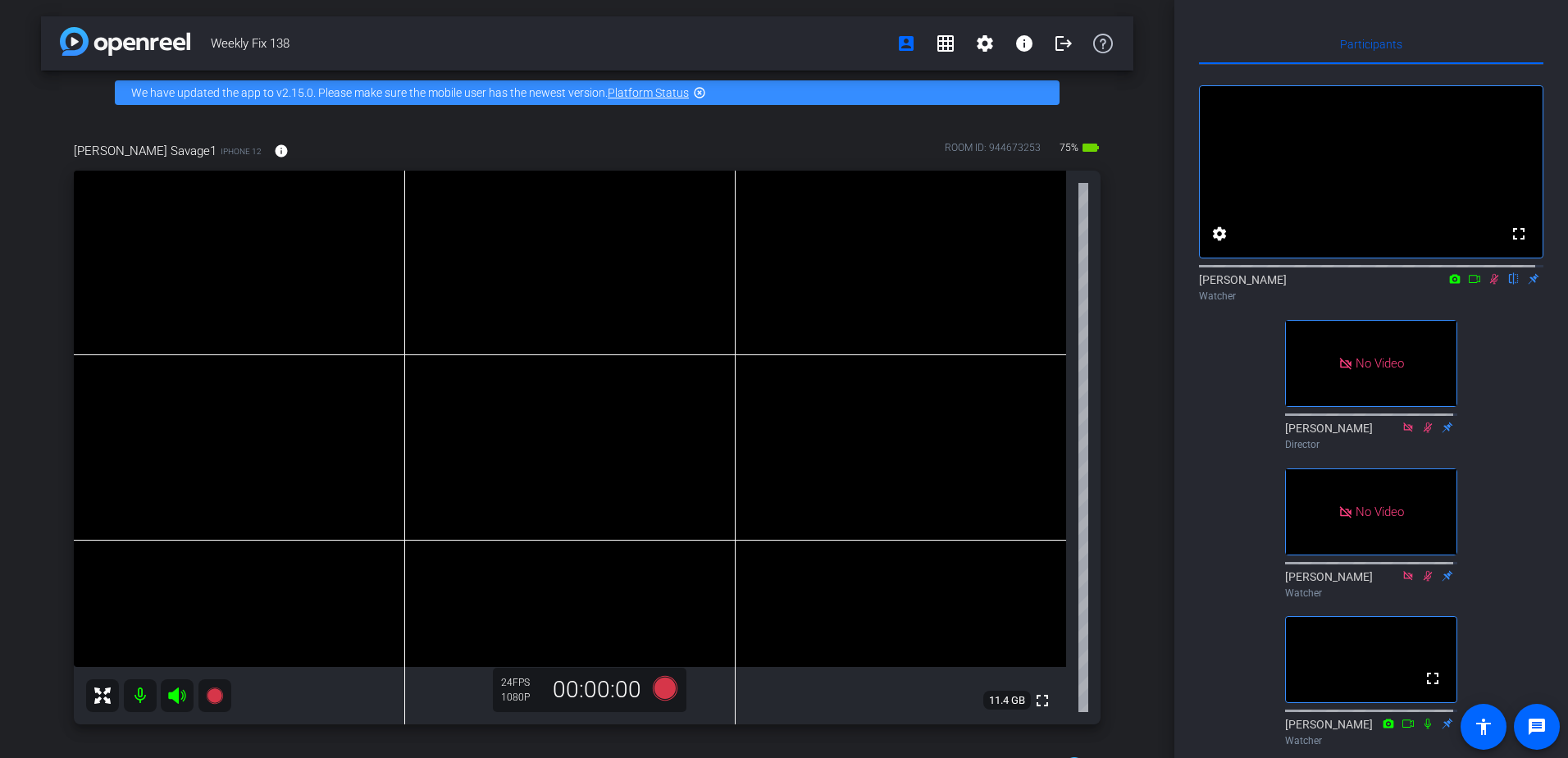
click at [1487, 285] on icon at bounding box center [1494, 279] width 13 height 11
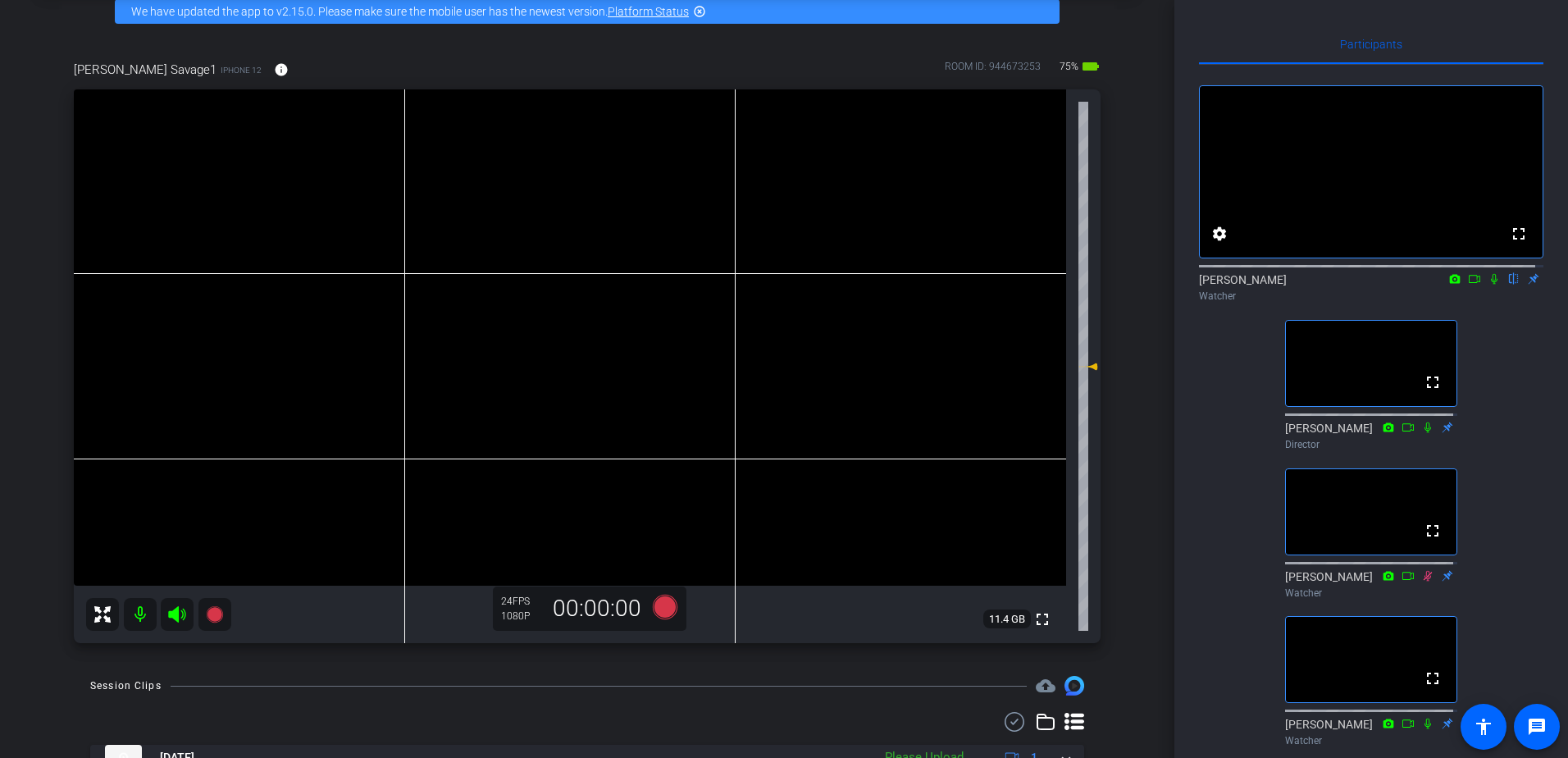
scroll to position [82, 0]
click at [1487, 285] on icon at bounding box center [1494, 279] width 13 height 11
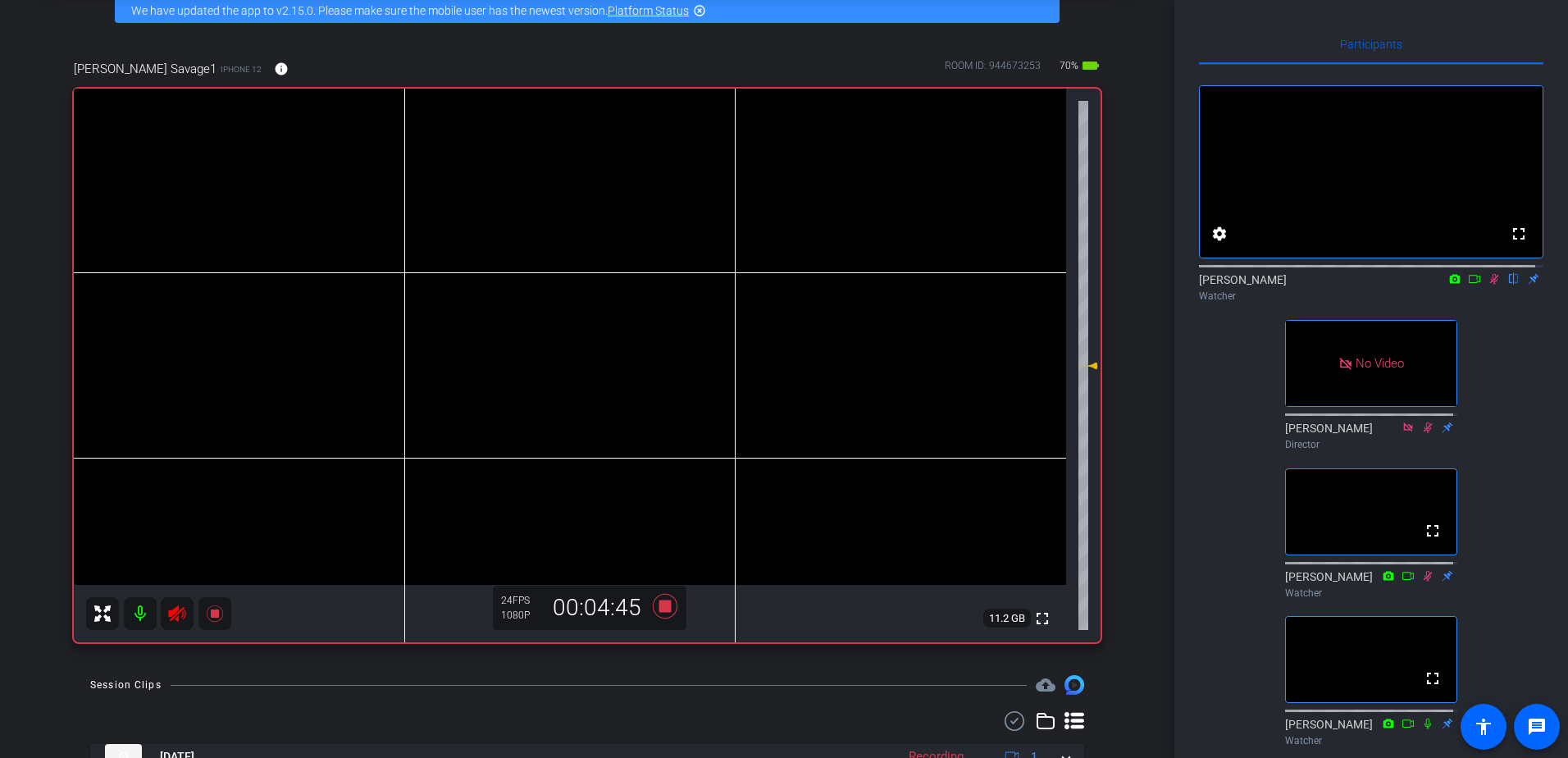
drag, startPoint x: 1127, startPoint y: 730, endPoint x: 1006, endPoint y: 700, distance: 124.7
click at [1127, 730] on div "Weekly Fix 138 account_box grid_on settings info logout We have updated the app…" at bounding box center [587, 379] width 1175 height 758
click at [1487, 285] on icon at bounding box center [1494, 279] width 13 height 11
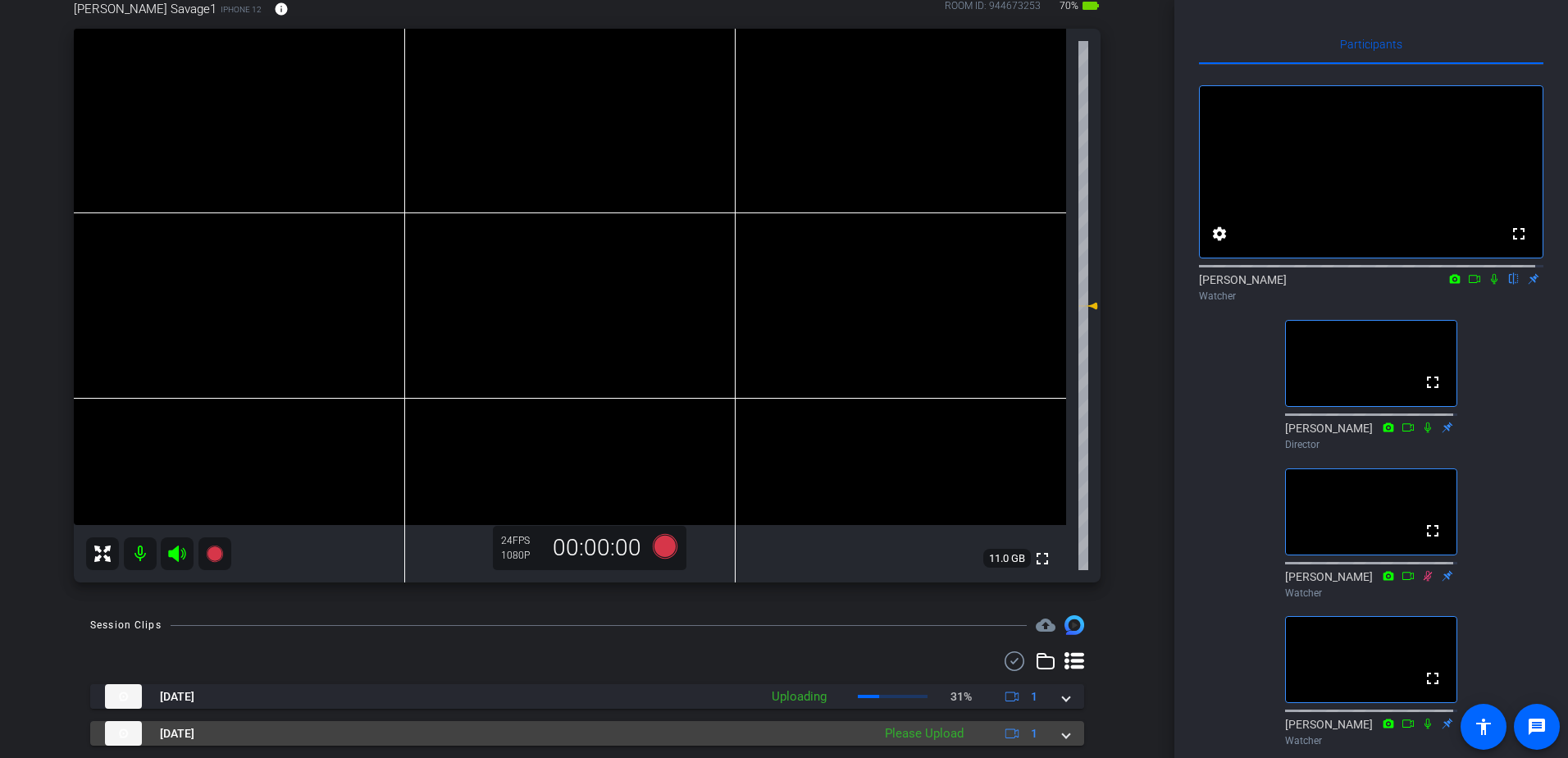
scroll to position [188, 0]
